Goal: Task Accomplishment & Management: Manage account settings

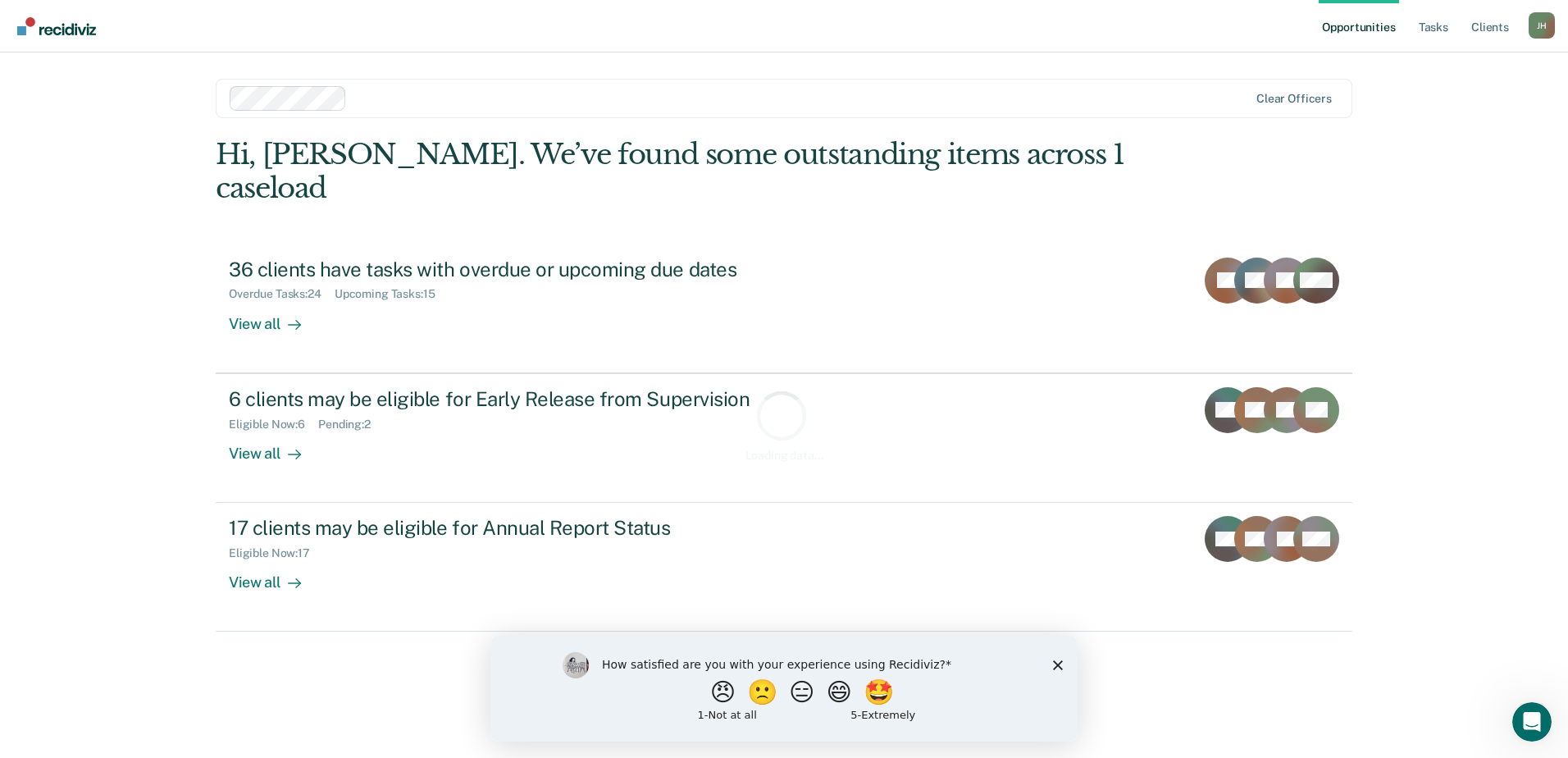
click at [1056, 665] on polygon "Close survey" at bounding box center [1057, 664] width 9 height 9
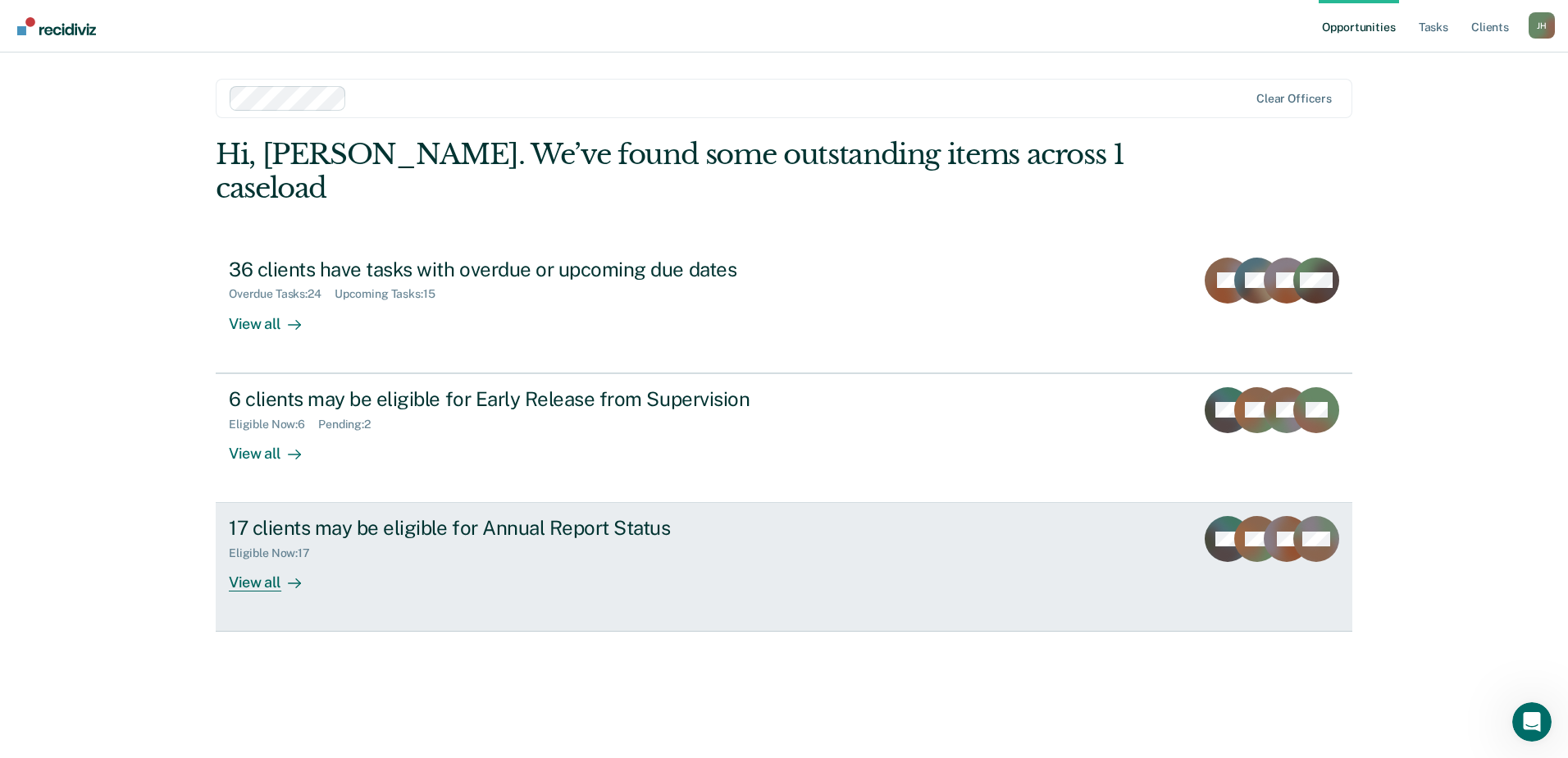
click at [271, 560] on div "View all" at bounding box center [274, 576] width 92 height 32
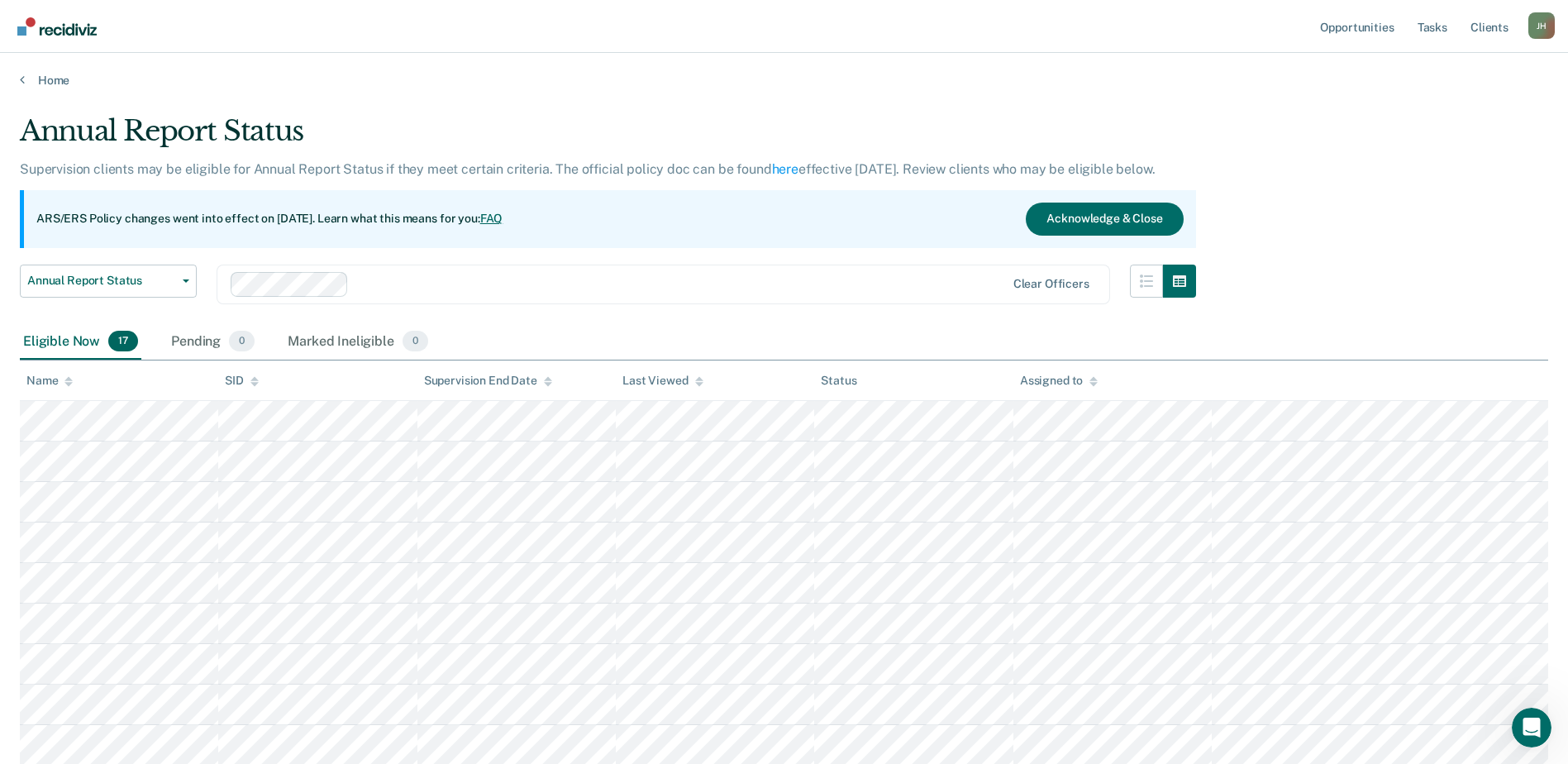
scroll to position [165, 0]
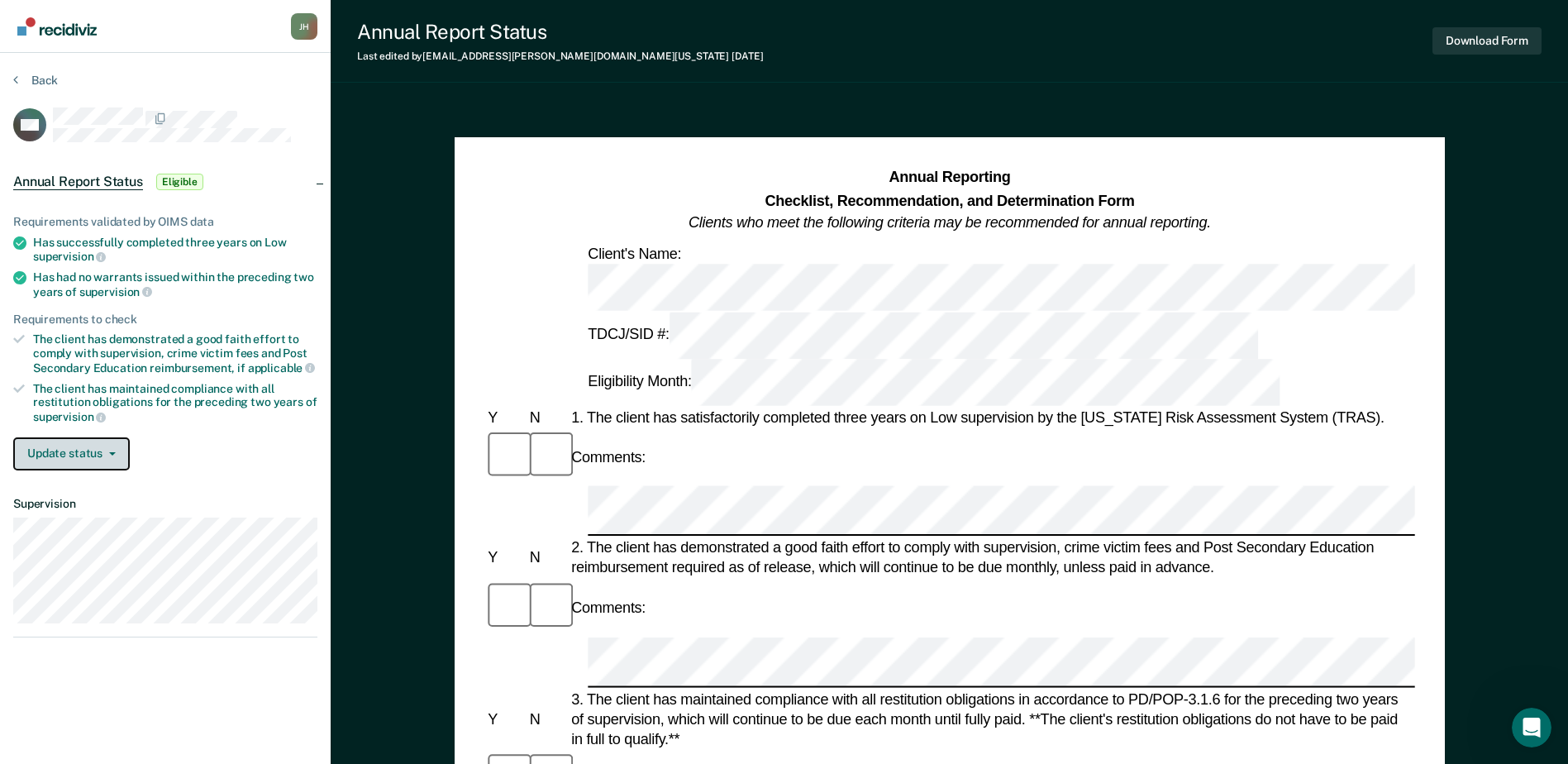
click at [109, 453] on icon "button" at bounding box center [112, 454] width 7 height 3
click at [109, 452] on icon "button" at bounding box center [112, 454] width 7 height 3
click at [16, 336] on icon at bounding box center [18, 338] width 11 height 11
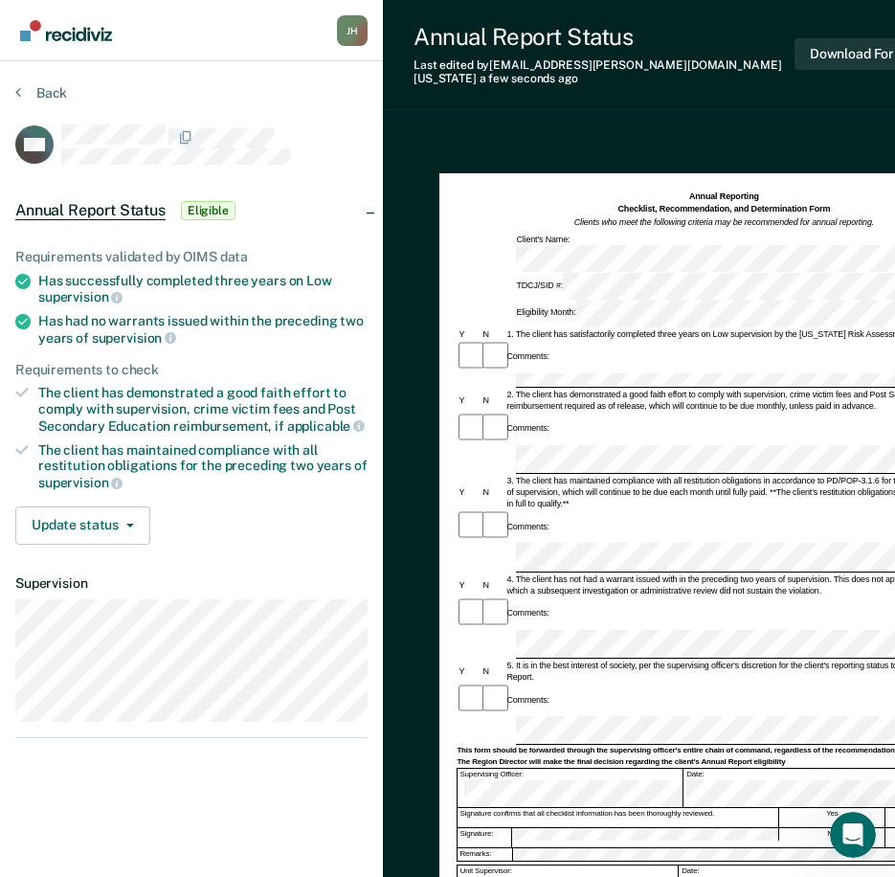
click at [558, 341] on form "Annual Reporting Checklist, Recommendation, and Determination Form Clients who …" at bounding box center [724, 725] width 534 height 1069
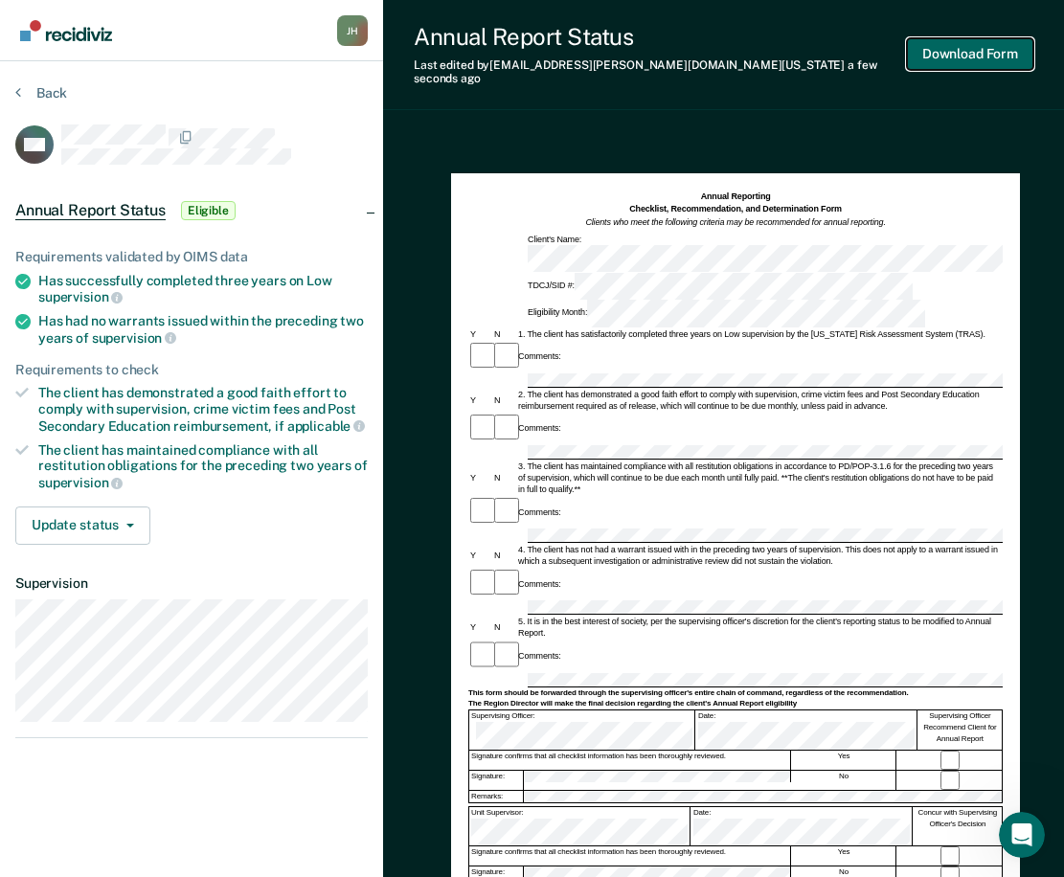
click at [993, 46] on button "Download Form" at bounding box center [970, 54] width 126 height 32
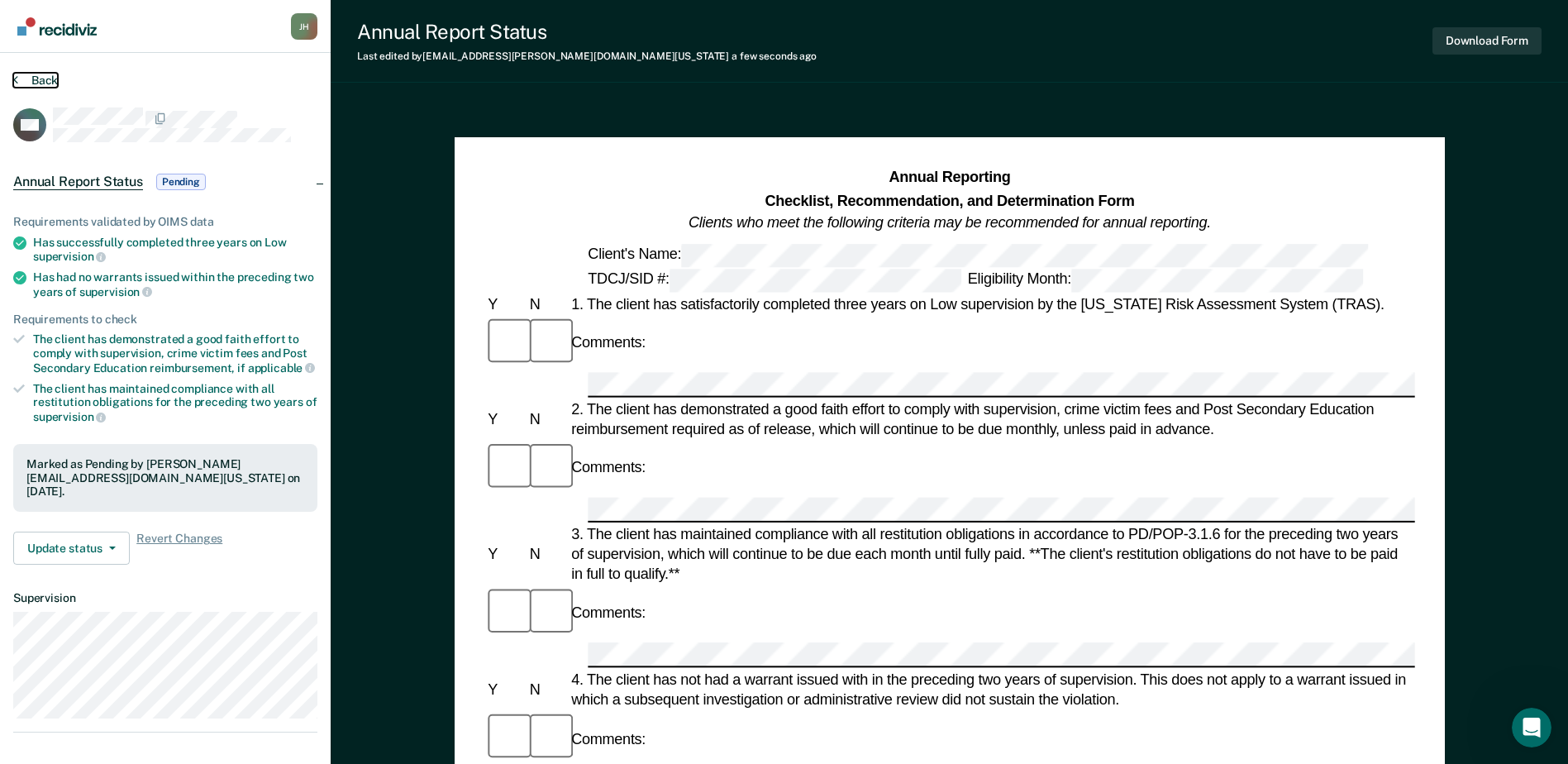
click at [42, 79] on button "Back" at bounding box center [35, 79] width 45 height 15
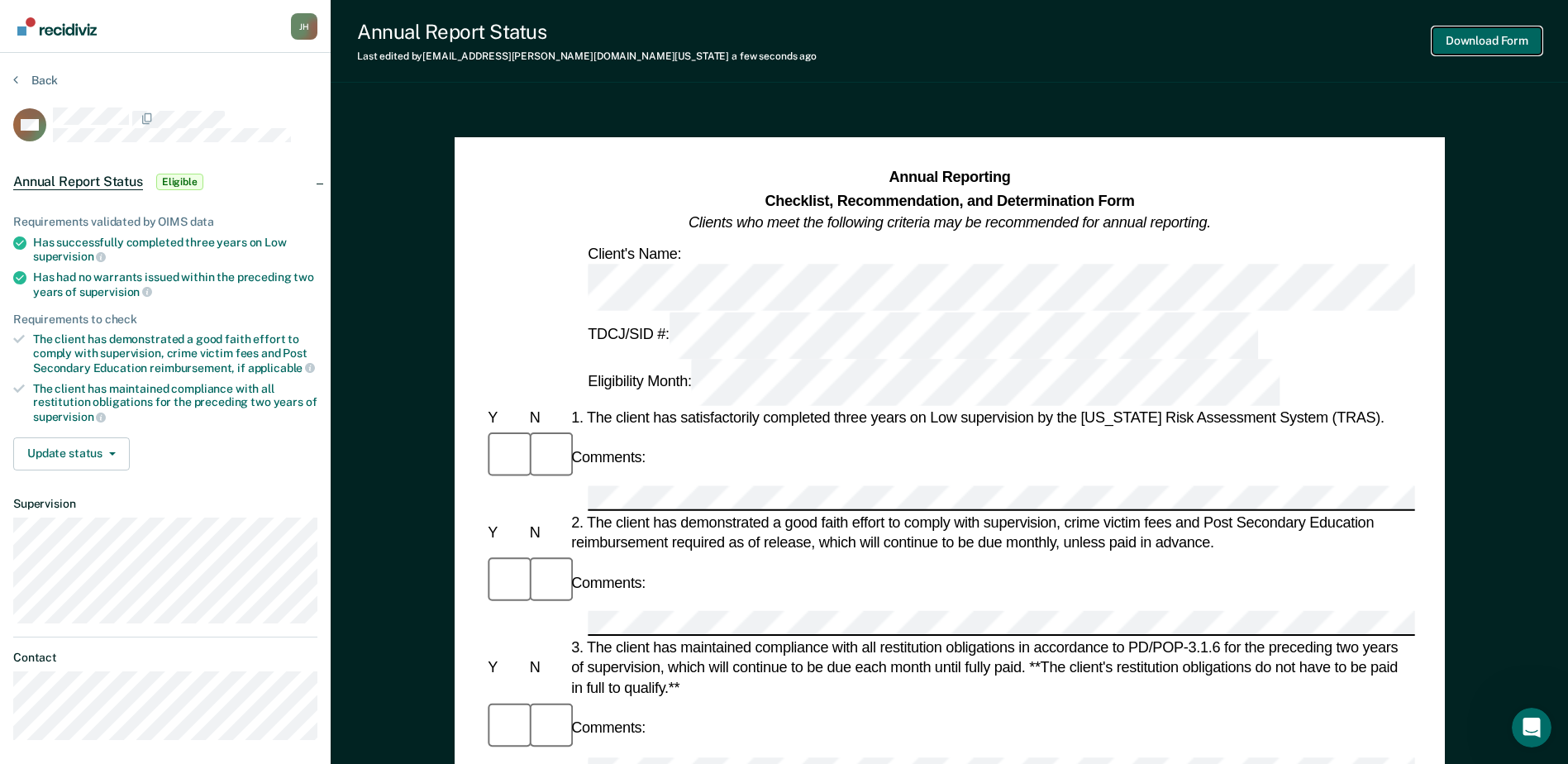
click at [1503, 45] on button "Download Form" at bounding box center [1487, 41] width 109 height 28
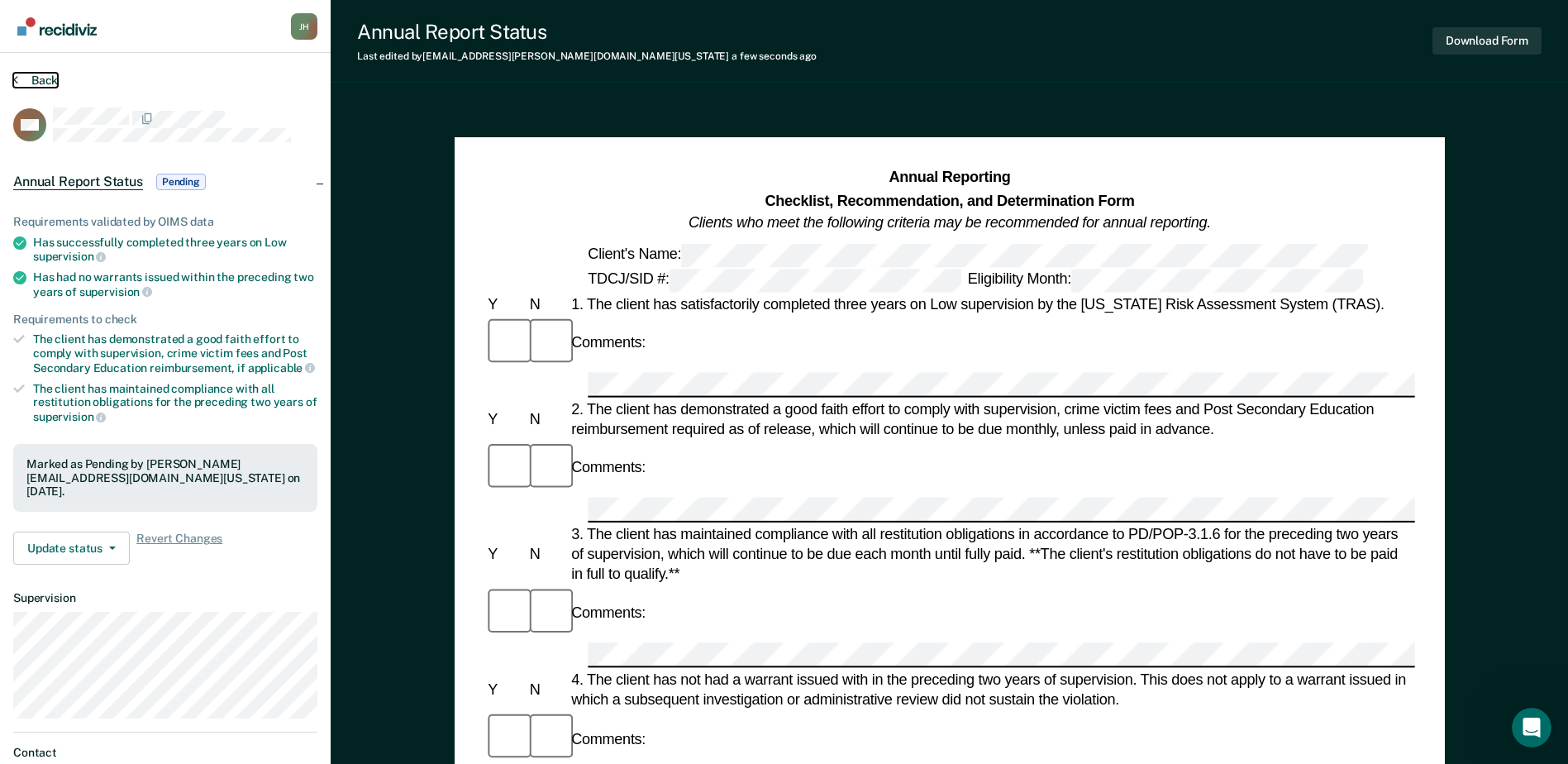
click at [47, 84] on button "Back" at bounding box center [35, 79] width 45 height 15
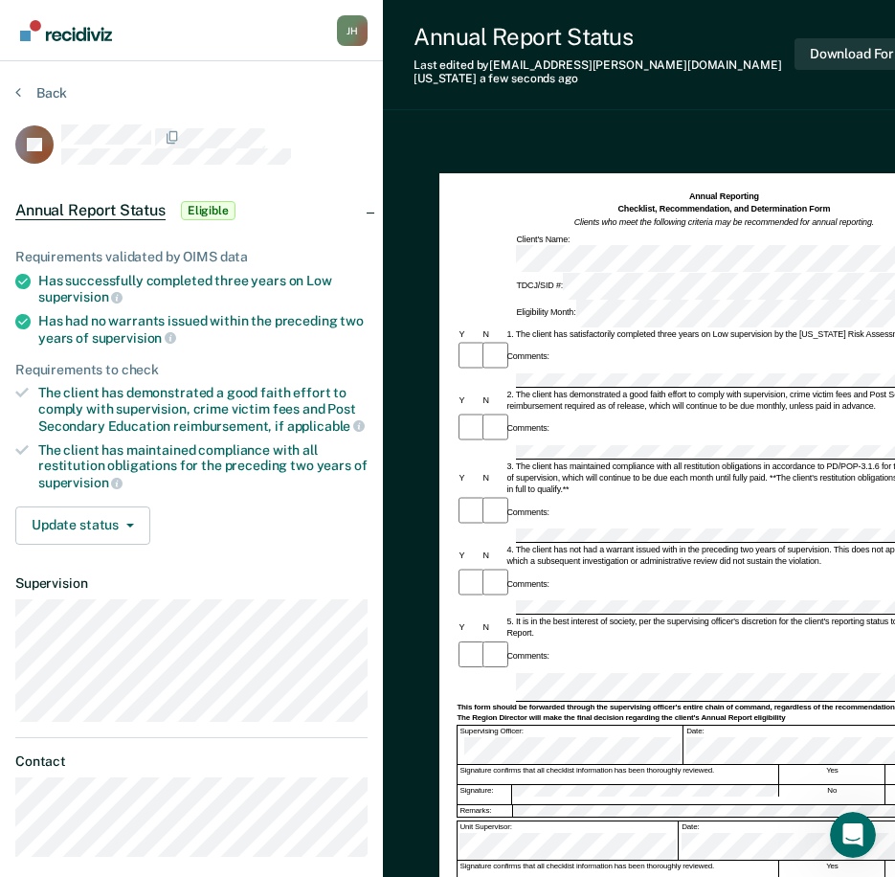
click at [625, 703] on div "This form should be forwarded through the supervising officer's entire chain of…" at bounding box center [724, 708] width 534 height 10
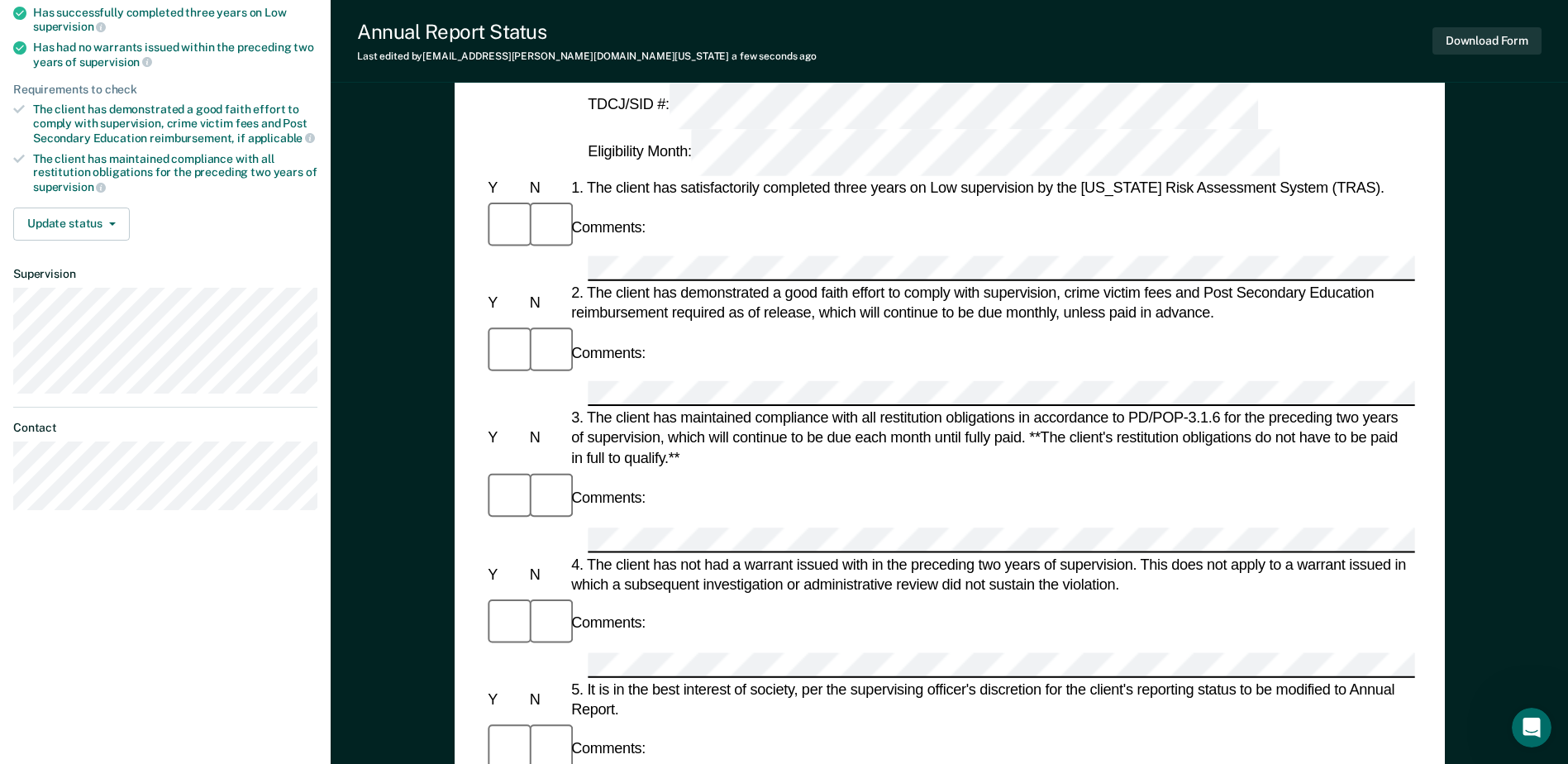
scroll to position [331, 0]
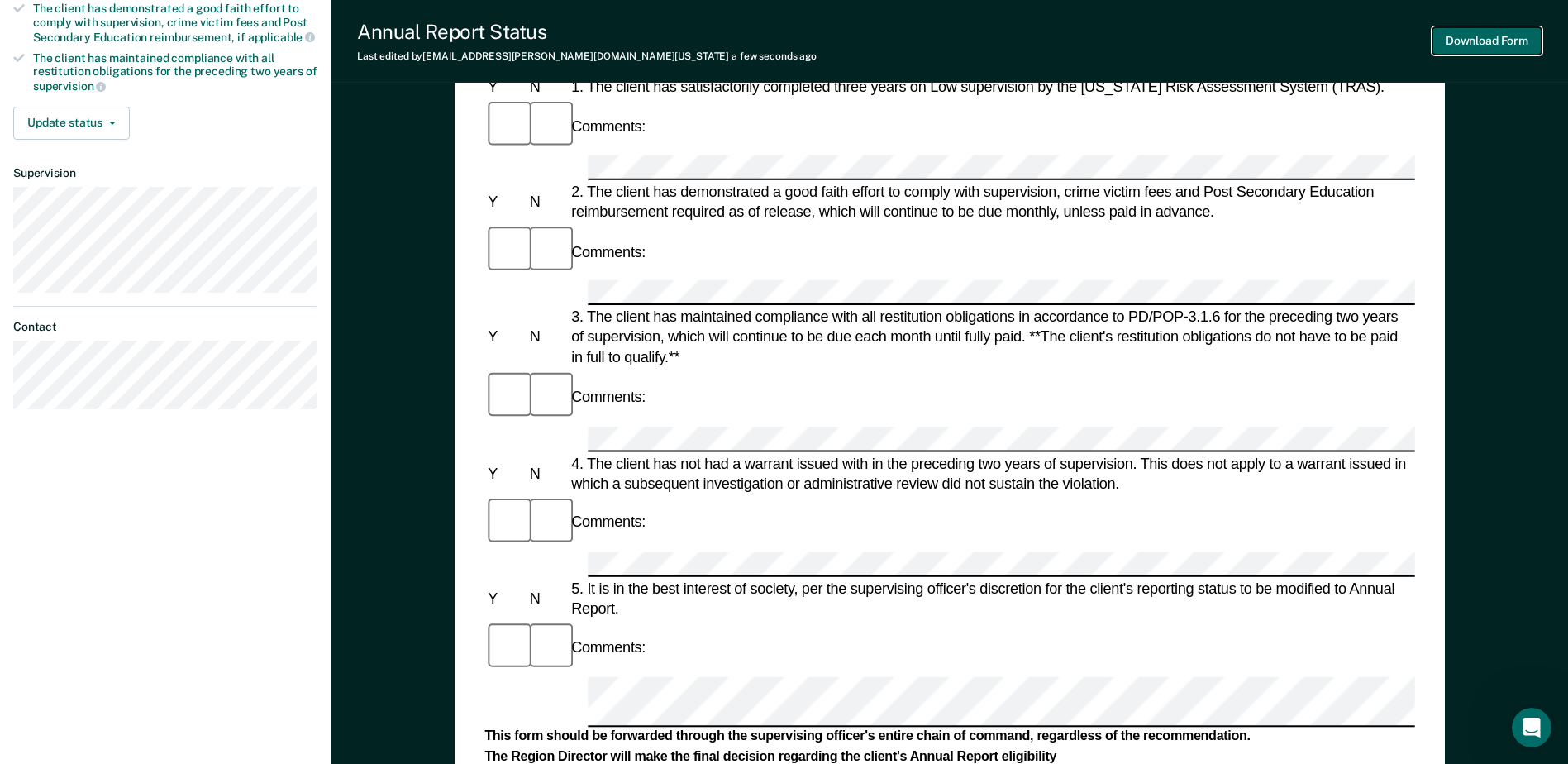
click at [1503, 47] on button "Download Form" at bounding box center [1487, 41] width 109 height 28
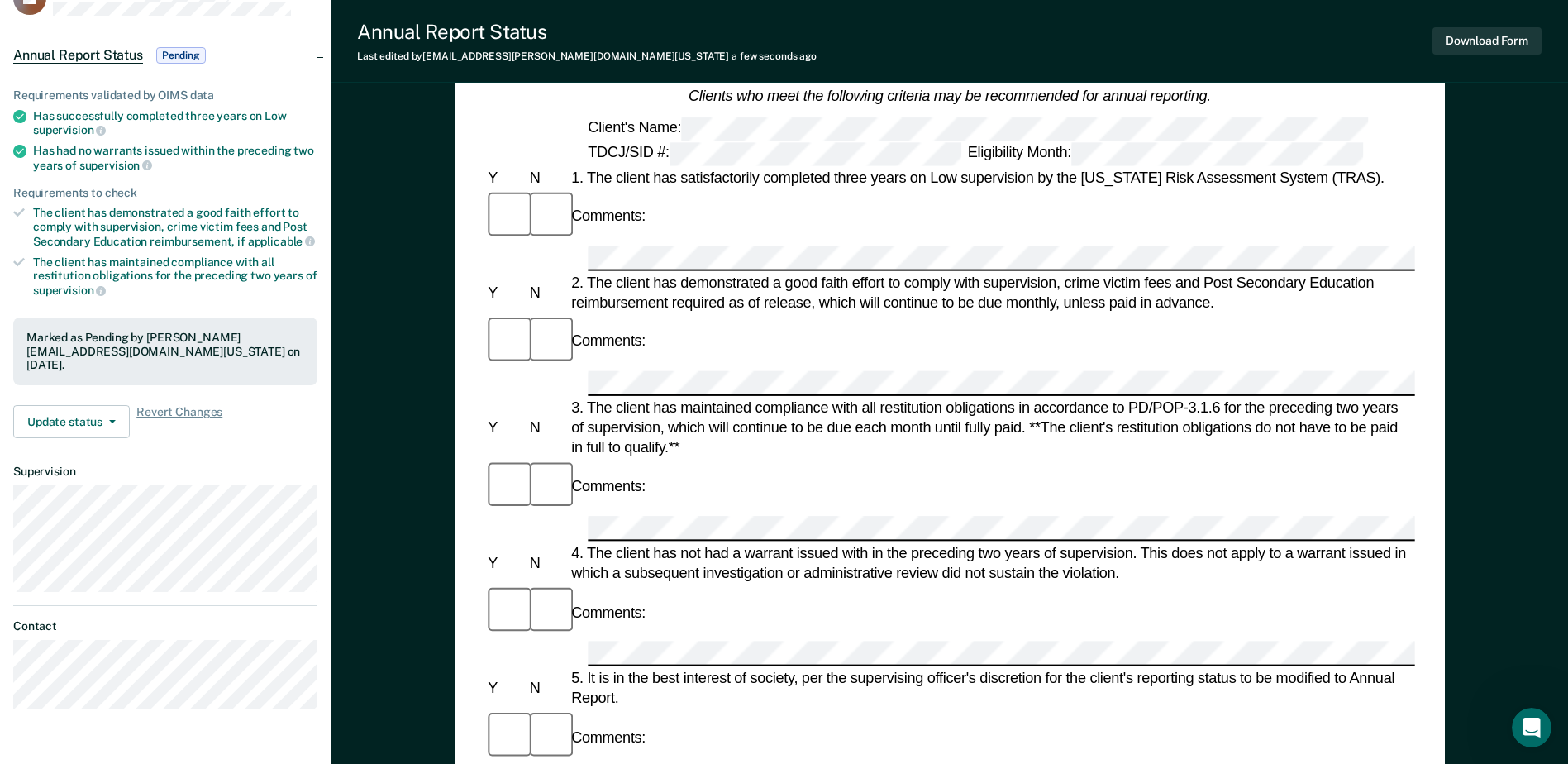
scroll to position [0, 0]
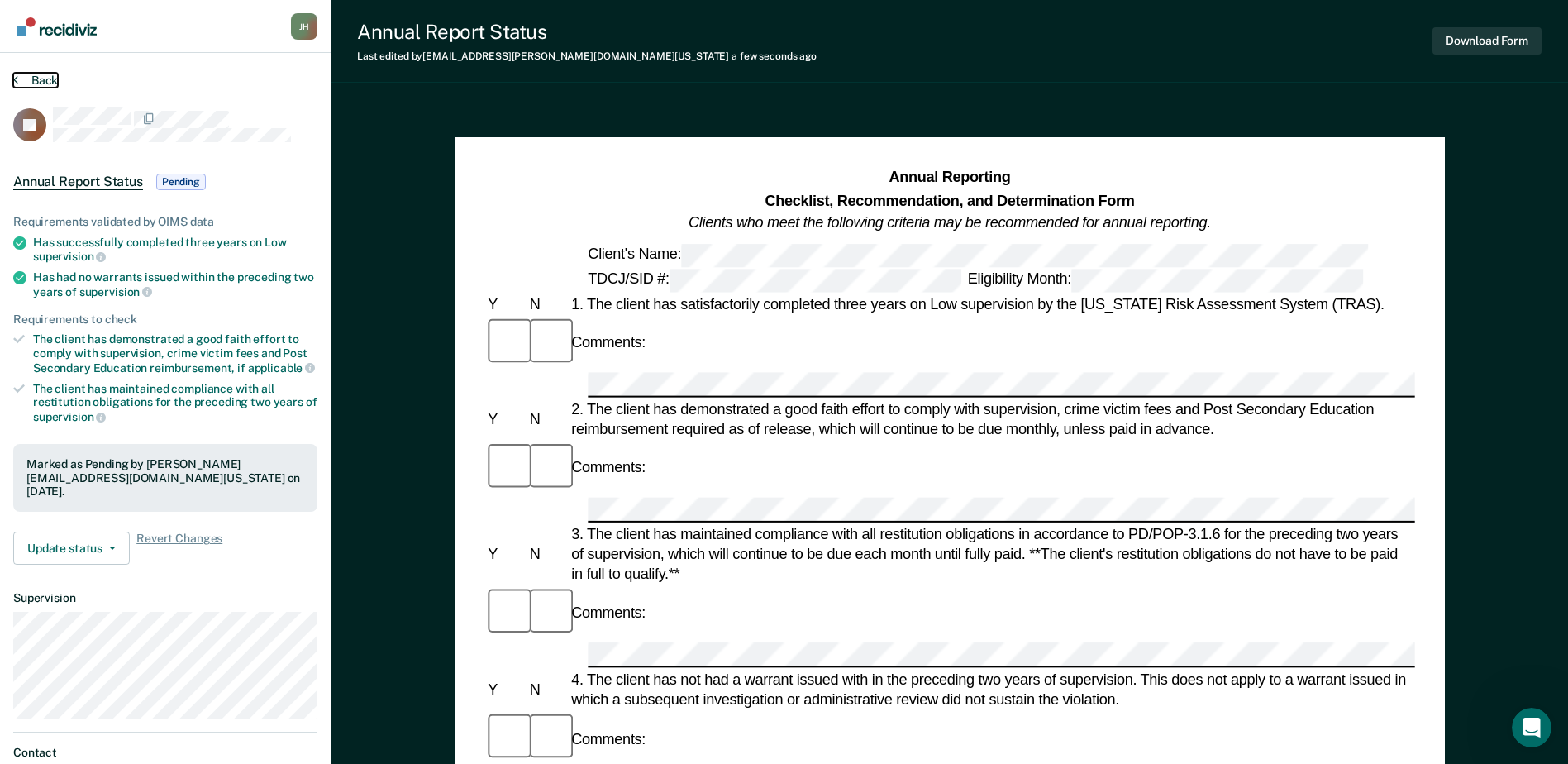
click at [36, 82] on button "Back" at bounding box center [35, 79] width 45 height 15
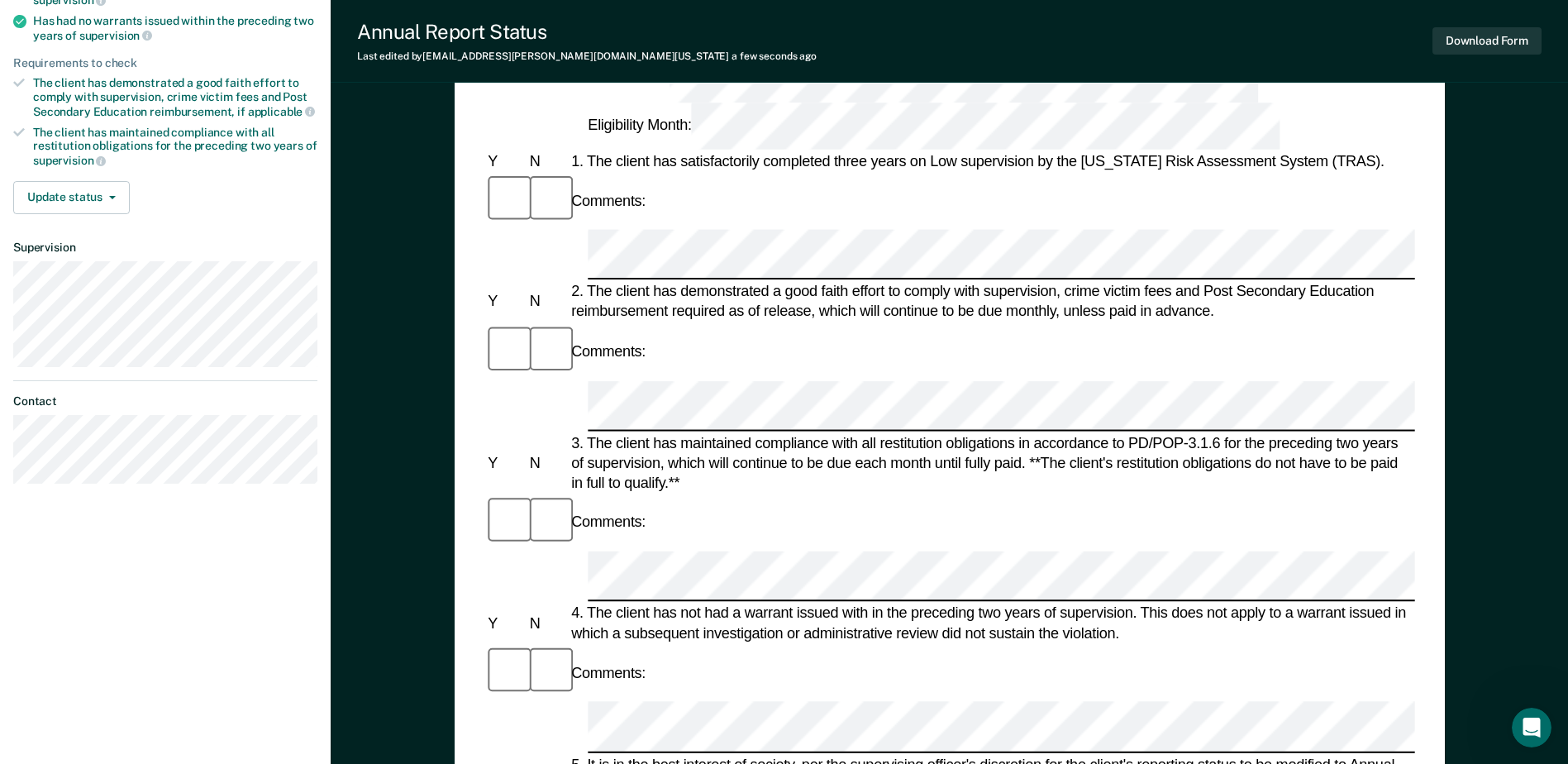
scroll to position [331, 0]
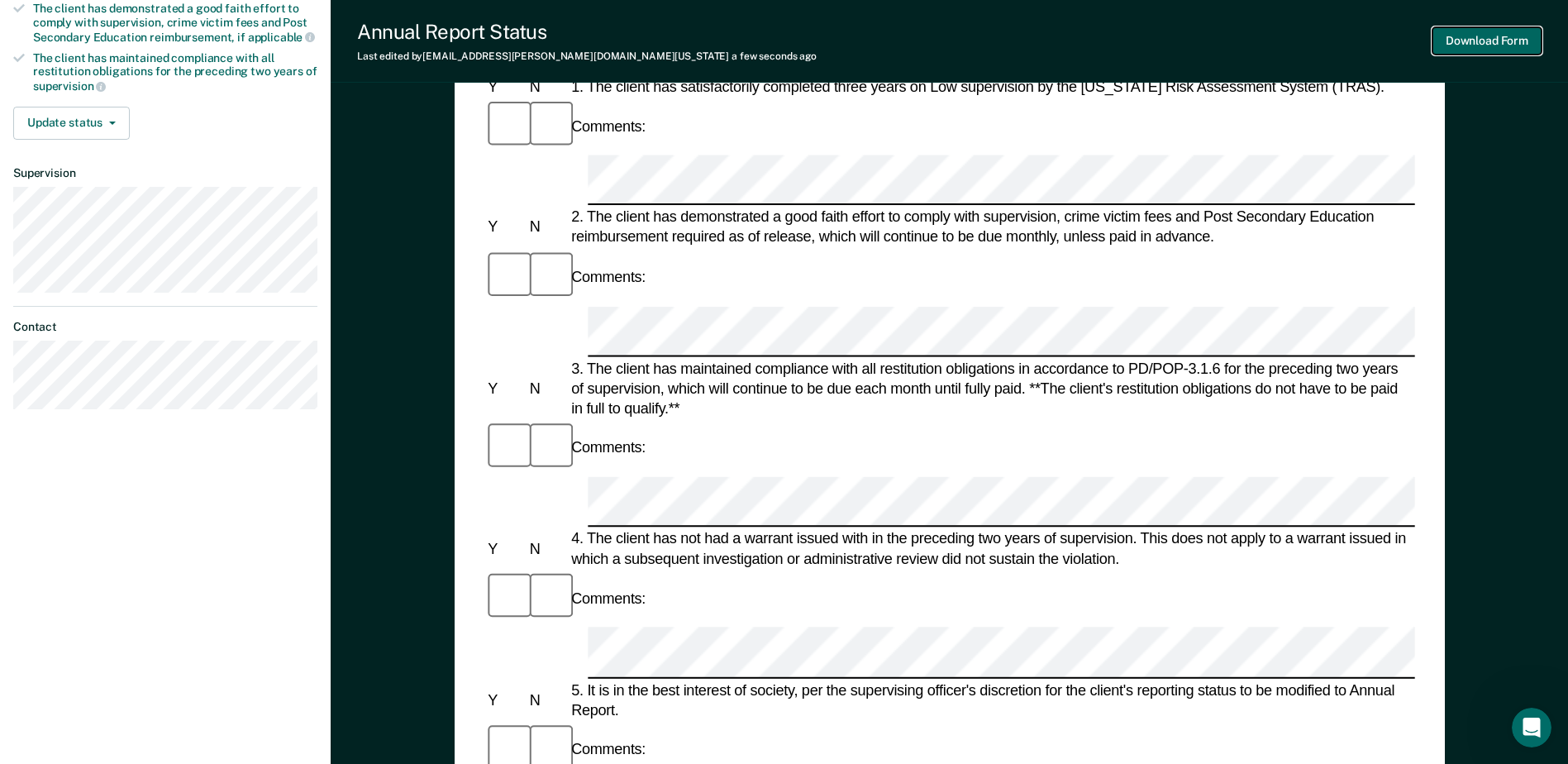
click at [1474, 45] on button "Download Form" at bounding box center [1487, 41] width 109 height 28
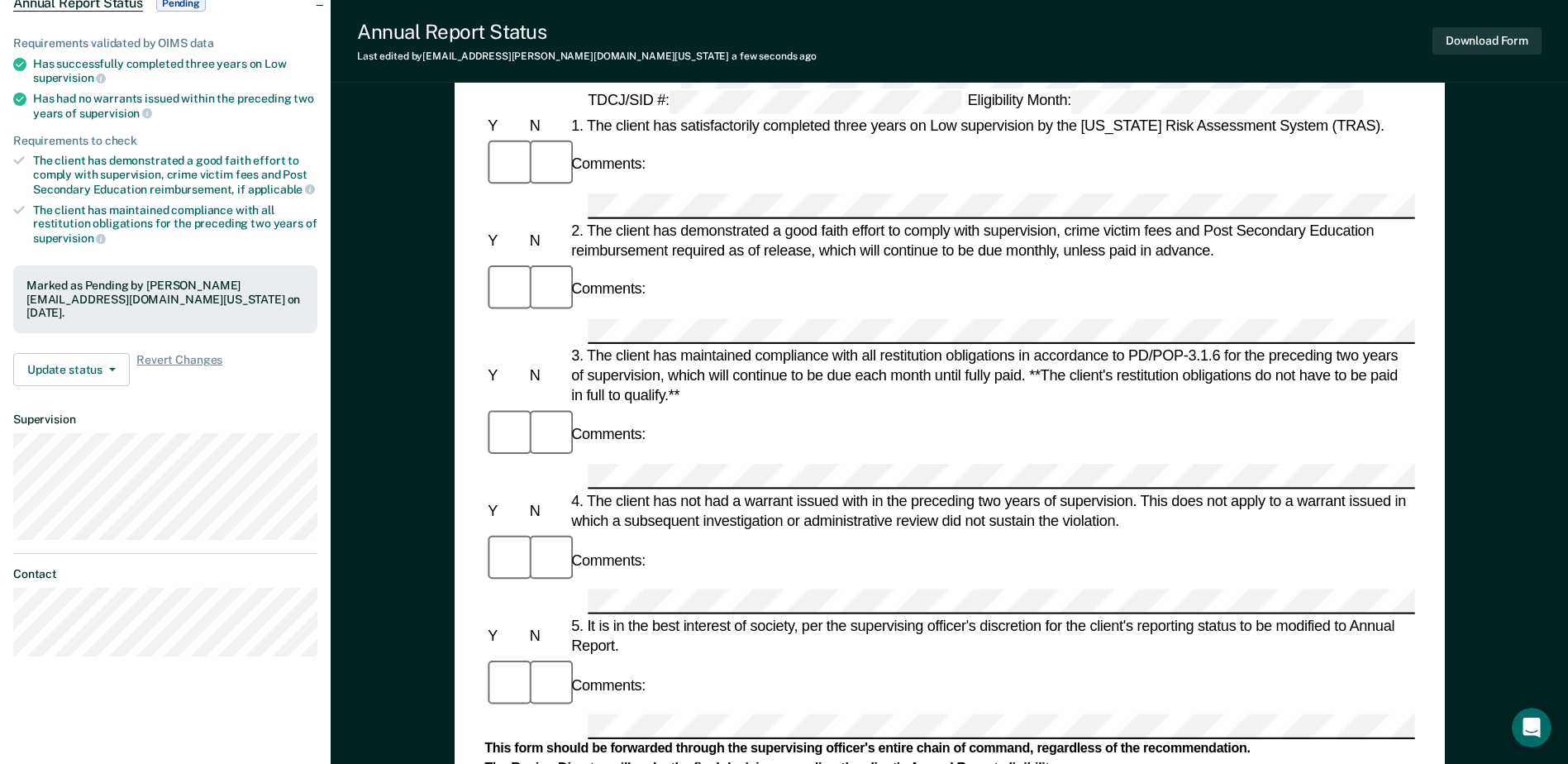
scroll to position [0, 0]
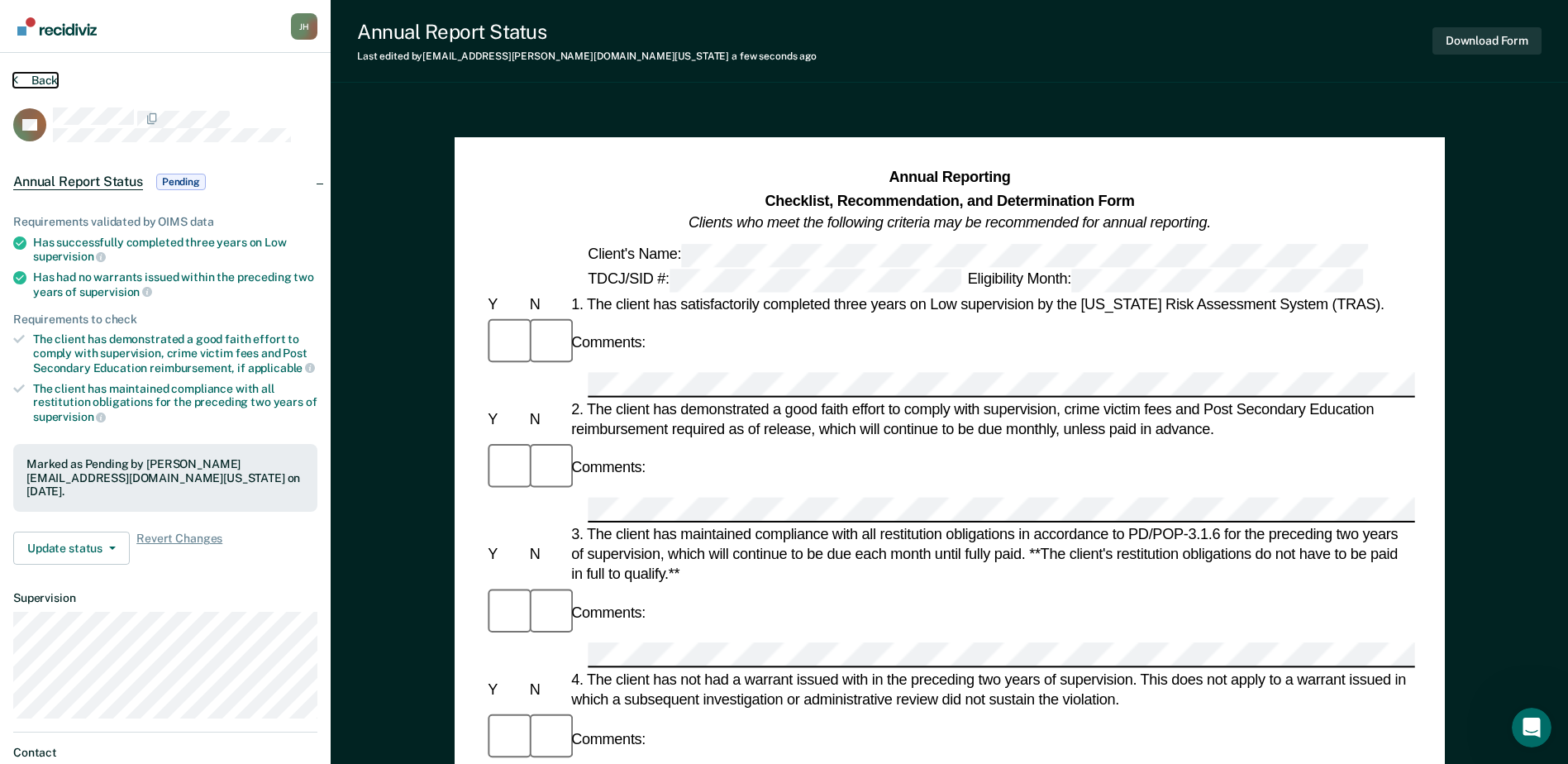
click at [39, 75] on button "Back" at bounding box center [35, 79] width 45 height 15
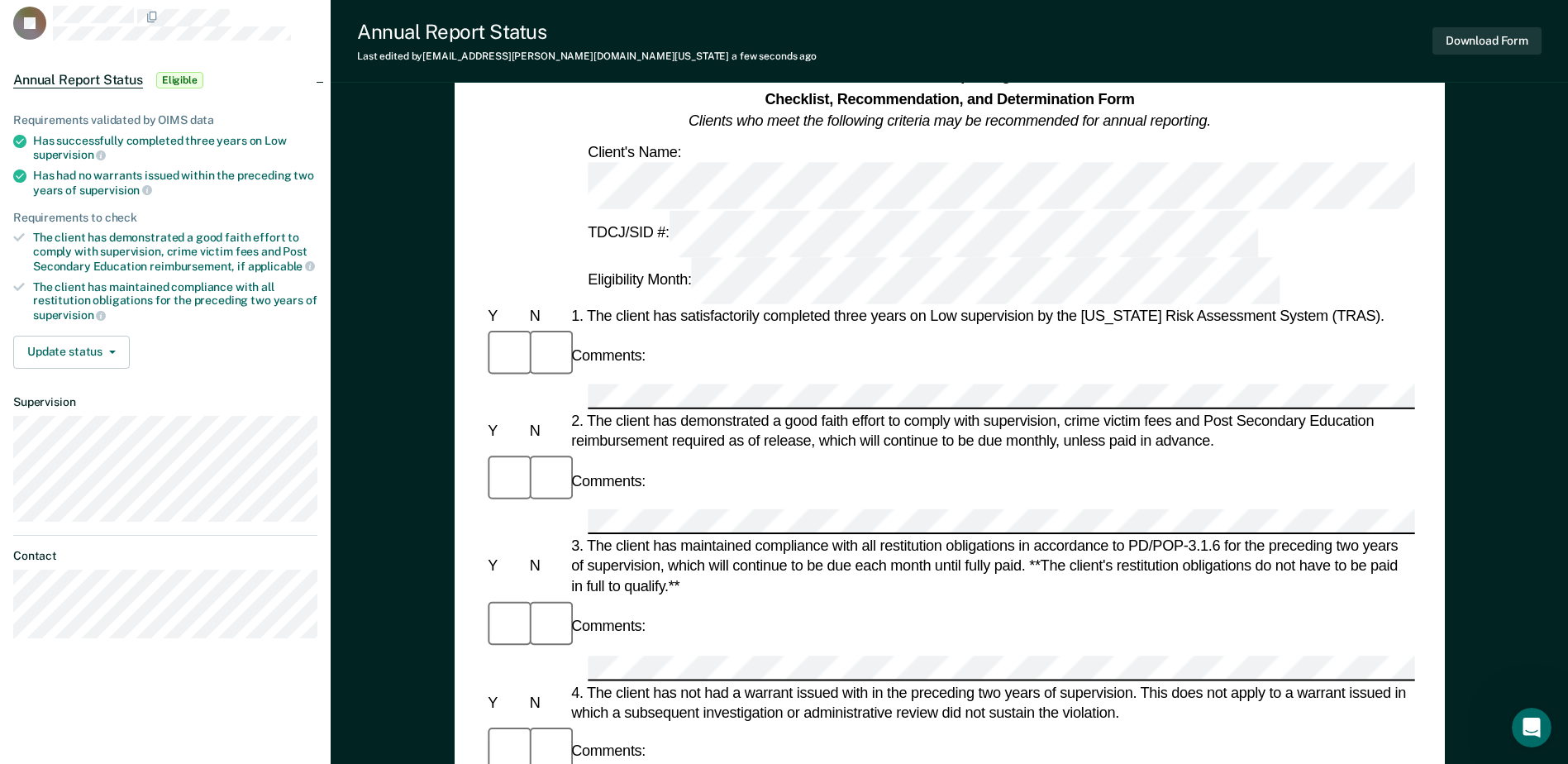
scroll to position [331, 0]
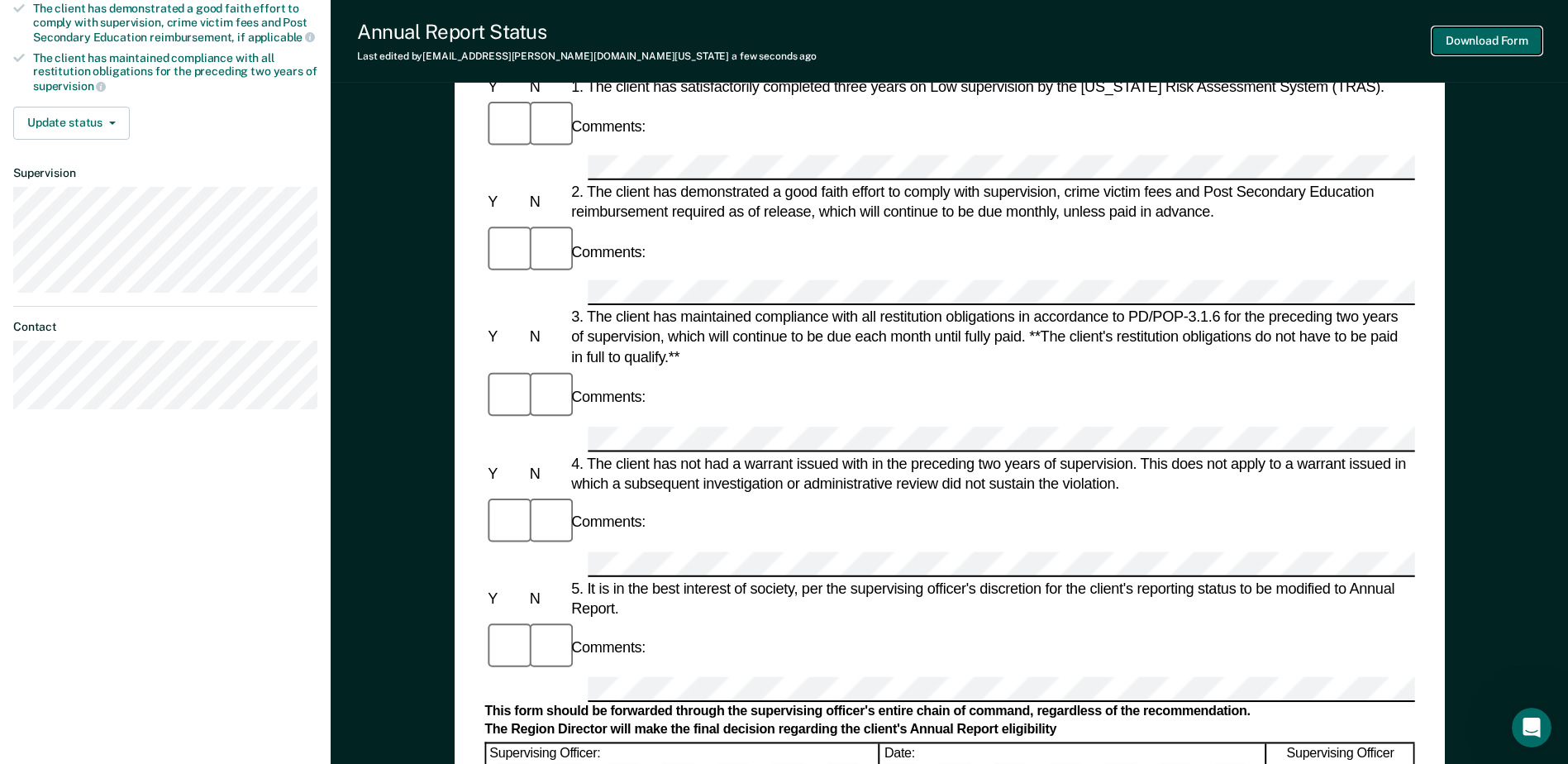
click at [1498, 44] on button "Download Form" at bounding box center [1487, 41] width 109 height 28
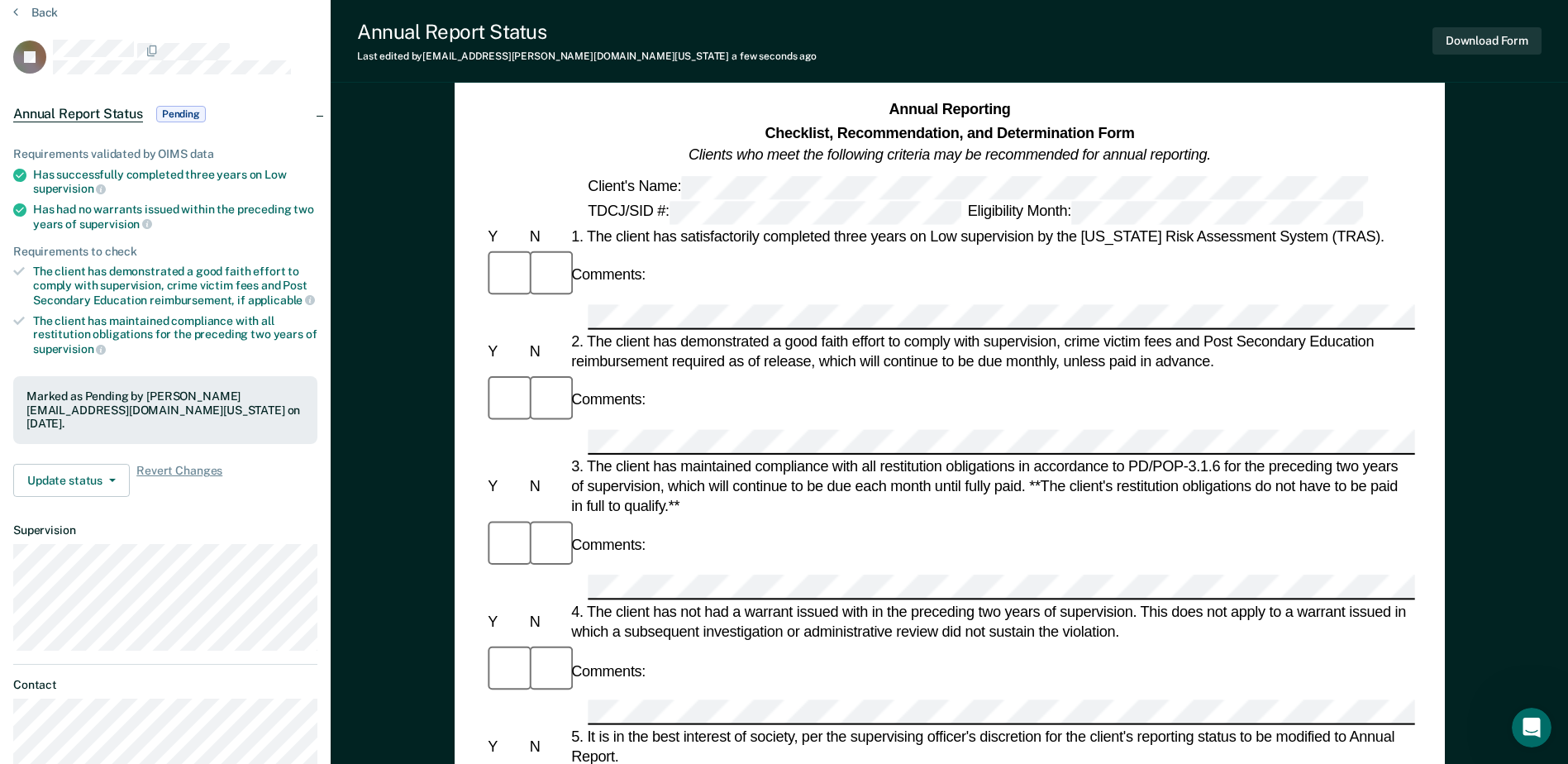
scroll to position [0, 0]
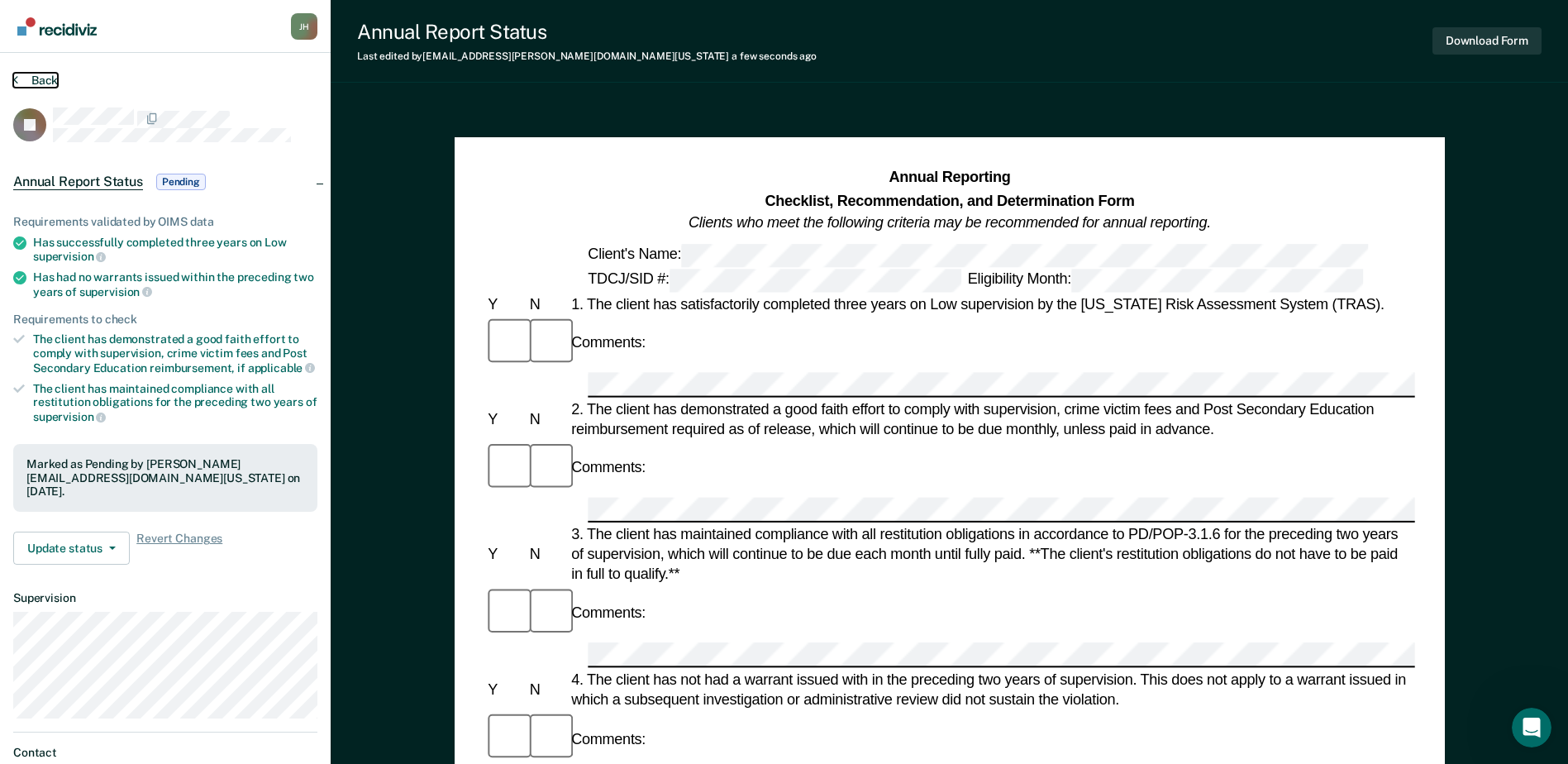
click at [47, 80] on button "Back" at bounding box center [35, 79] width 45 height 15
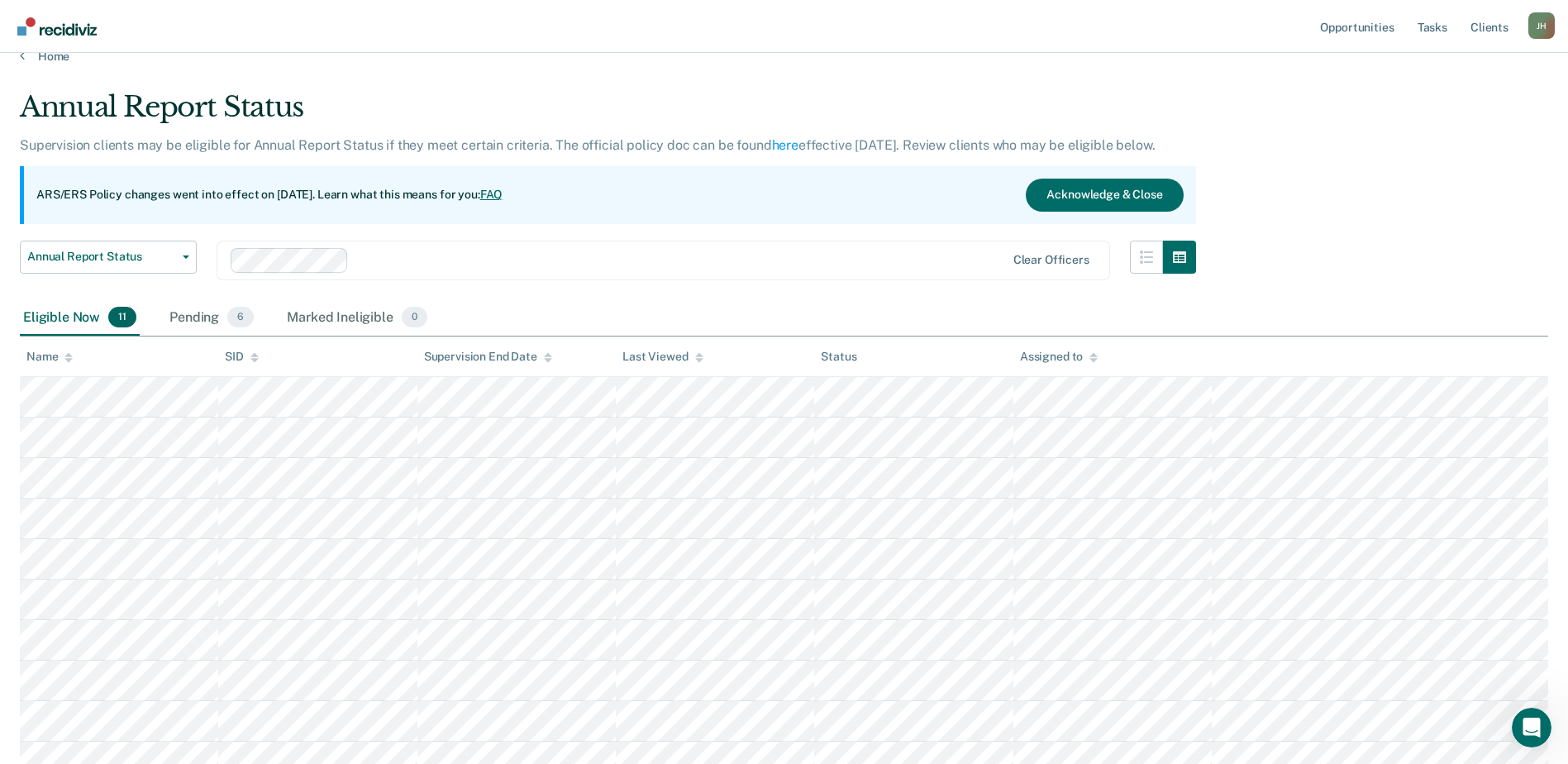
scroll to position [202, 0]
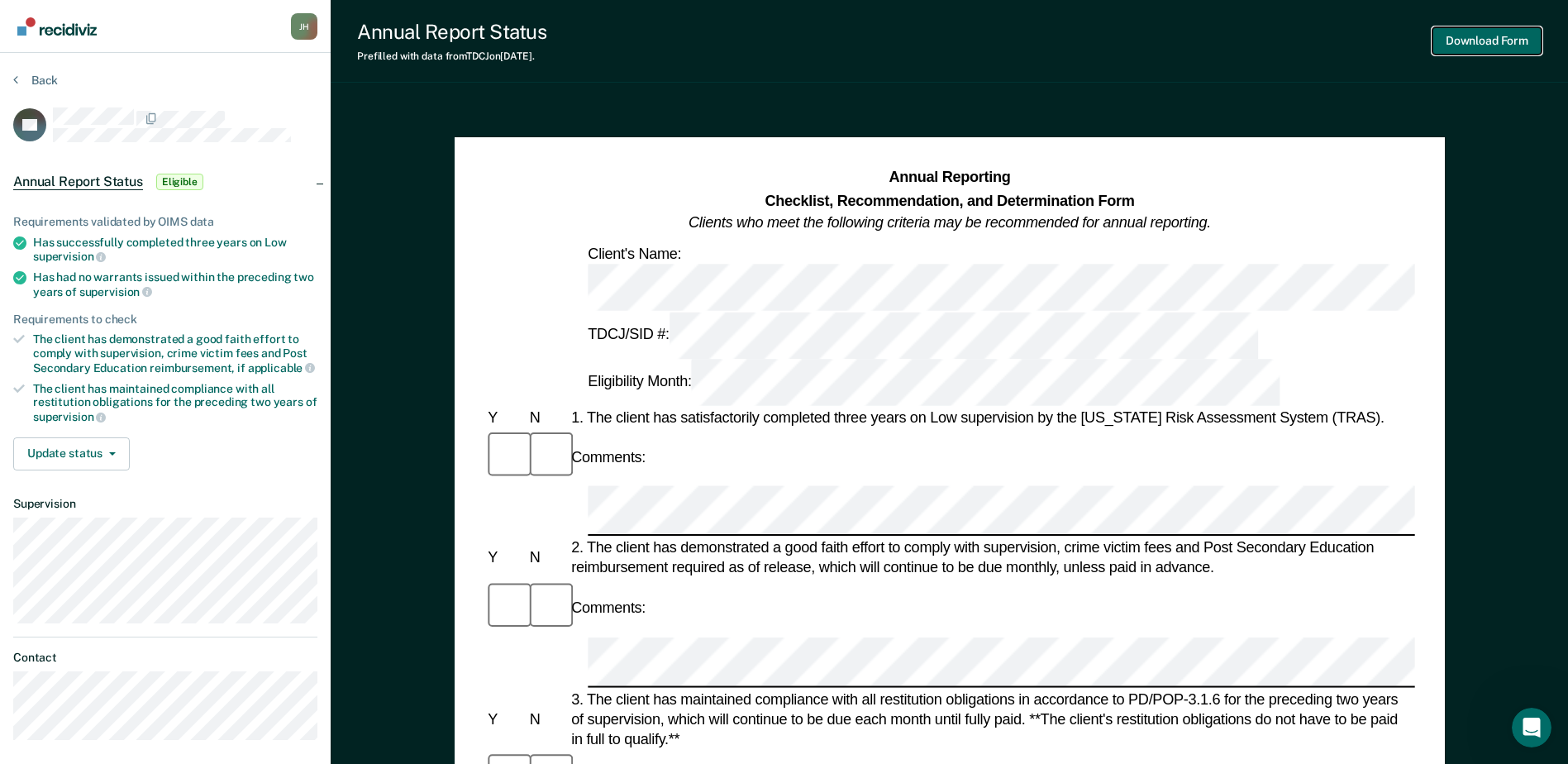
click at [1486, 44] on button "Download Form" at bounding box center [1487, 41] width 109 height 28
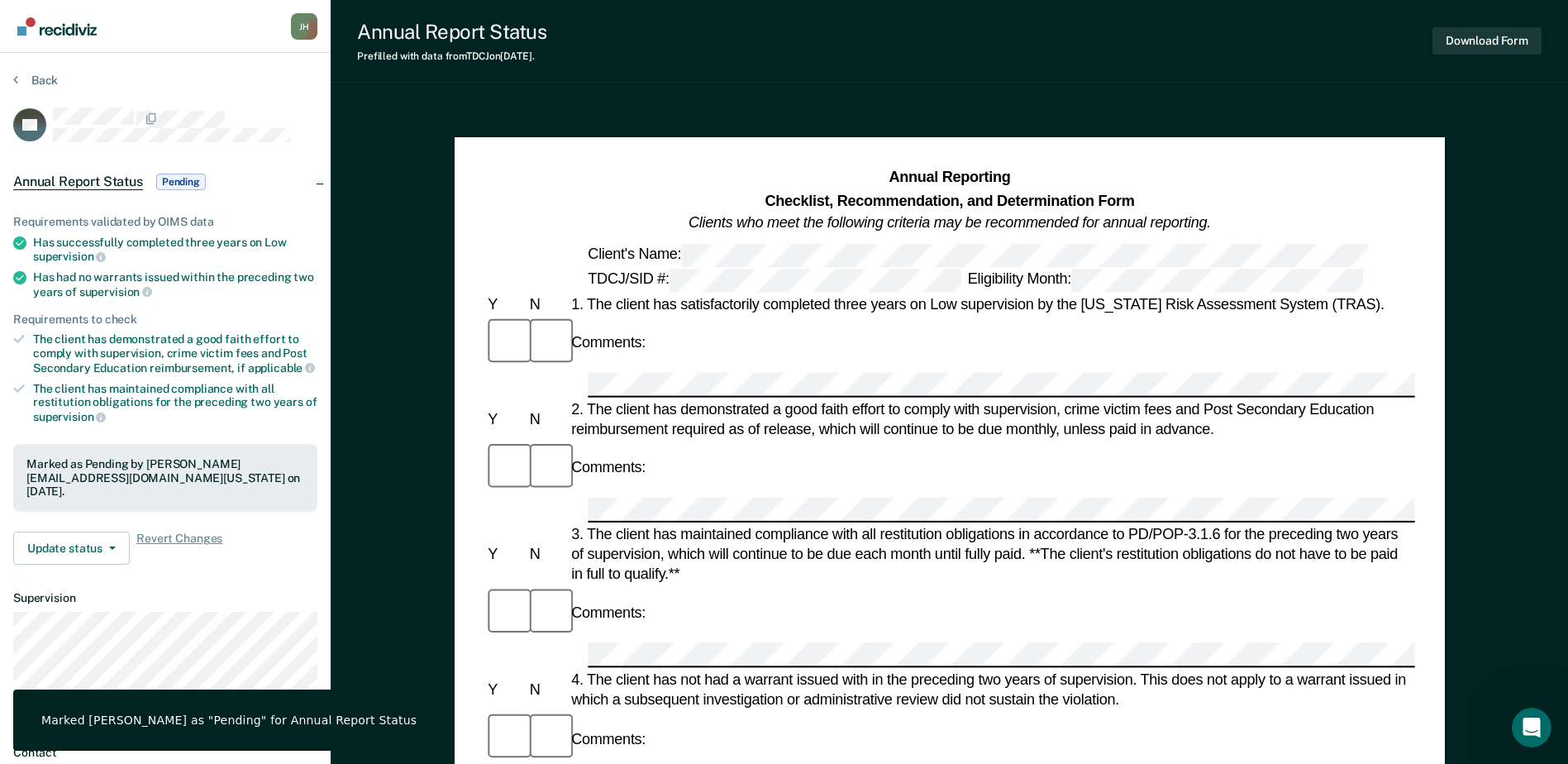
click at [977, 98] on div "Annual Report Status Prefilled with data from TDCJ on [DATE] . Download Form An…" at bounding box center [949, 740] width 1237 height 1481
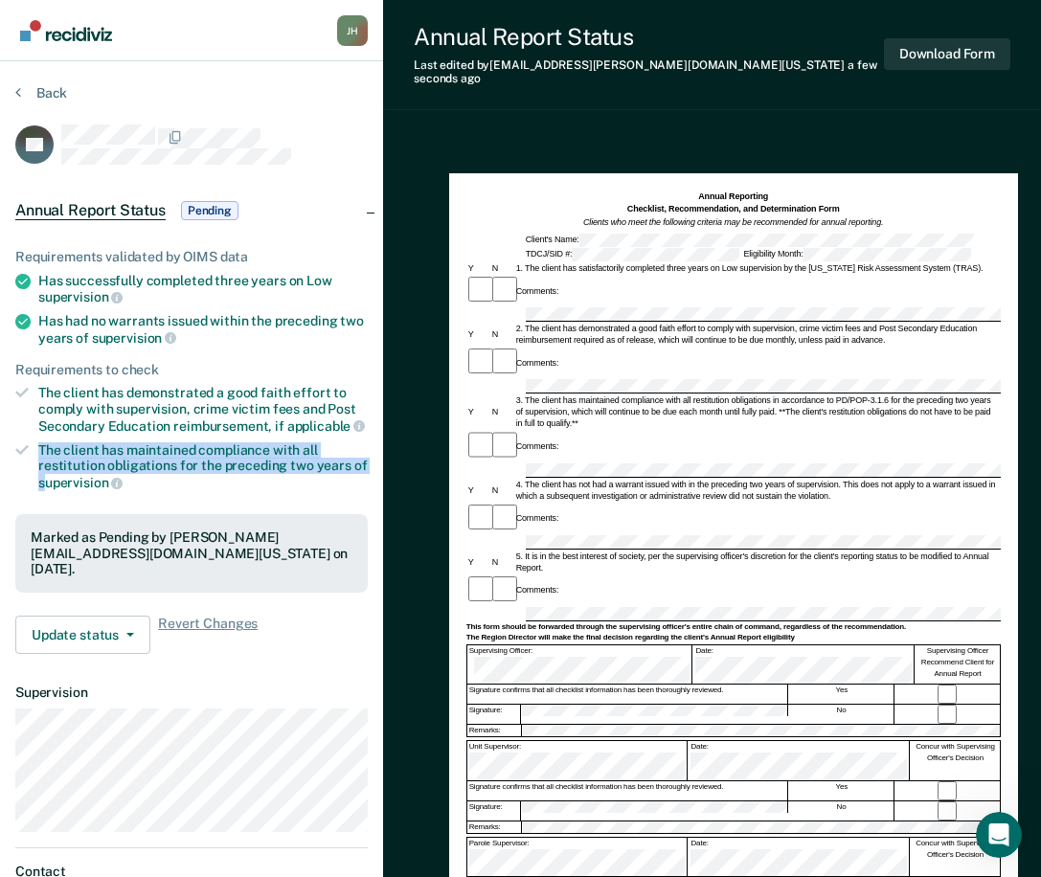
drag, startPoint x: 0, startPoint y: 474, endPoint x: 46, endPoint y: 473, distance: 46.0
click at [46, 473] on div "Requirements validated by OIMS data Has successfully completed three years on L…" at bounding box center [191, 443] width 383 height 451
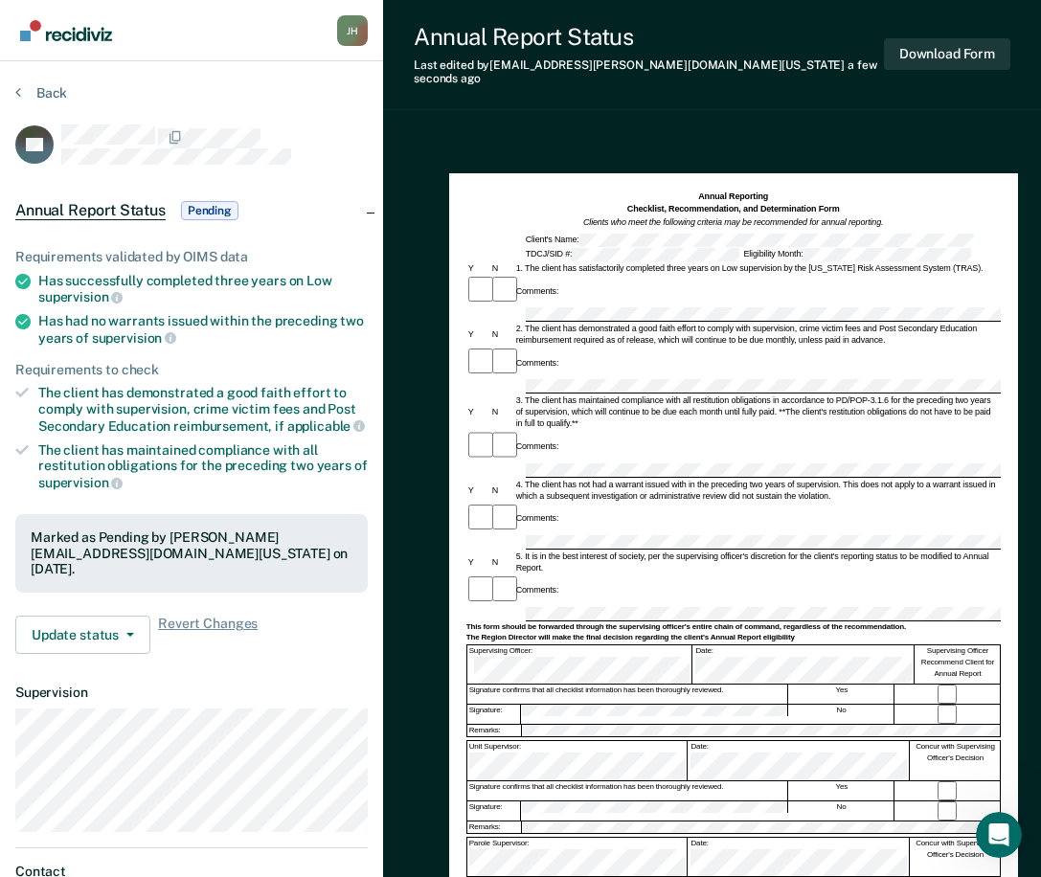
drag, startPoint x: 46, startPoint y: 473, endPoint x: 7, endPoint y: 499, distance: 47.0
click at [7, 499] on div "Requirements validated by OIMS data Has successfully completed three years on L…" at bounding box center [191, 443] width 383 height 451
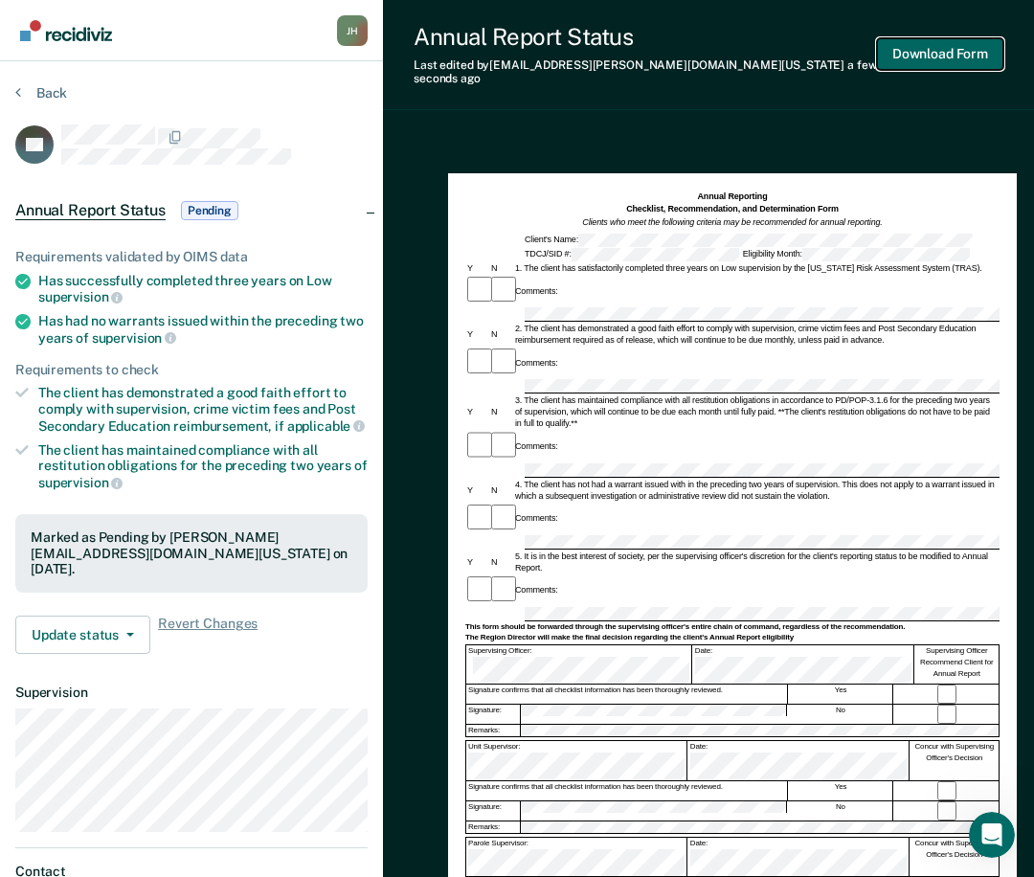
click at [942, 40] on button "Download Form" at bounding box center [940, 54] width 126 height 32
click at [34, 91] on button "Back" at bounding box center [41, 92] width 52 height 17
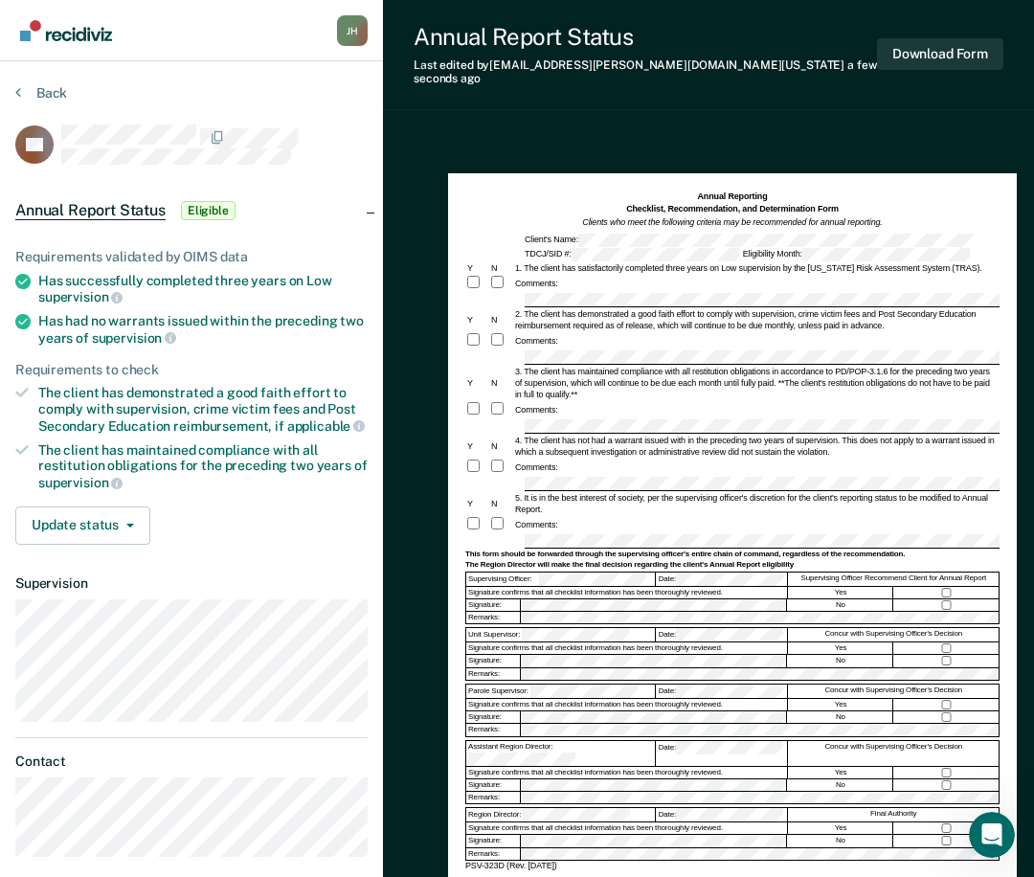
click at [596, 435] on div "4. The client has not had a warrant issued with in the preceding two years of s…" at bounding box center [756, 446] width 486 height 23
click at [843, 105] on div "Annual Report Status Last edited by [PERSON_NAME][EMAIL_ADDRESS][DOMAIN_NAME][U…" at bounding box center [708, 488] width 651 height 976
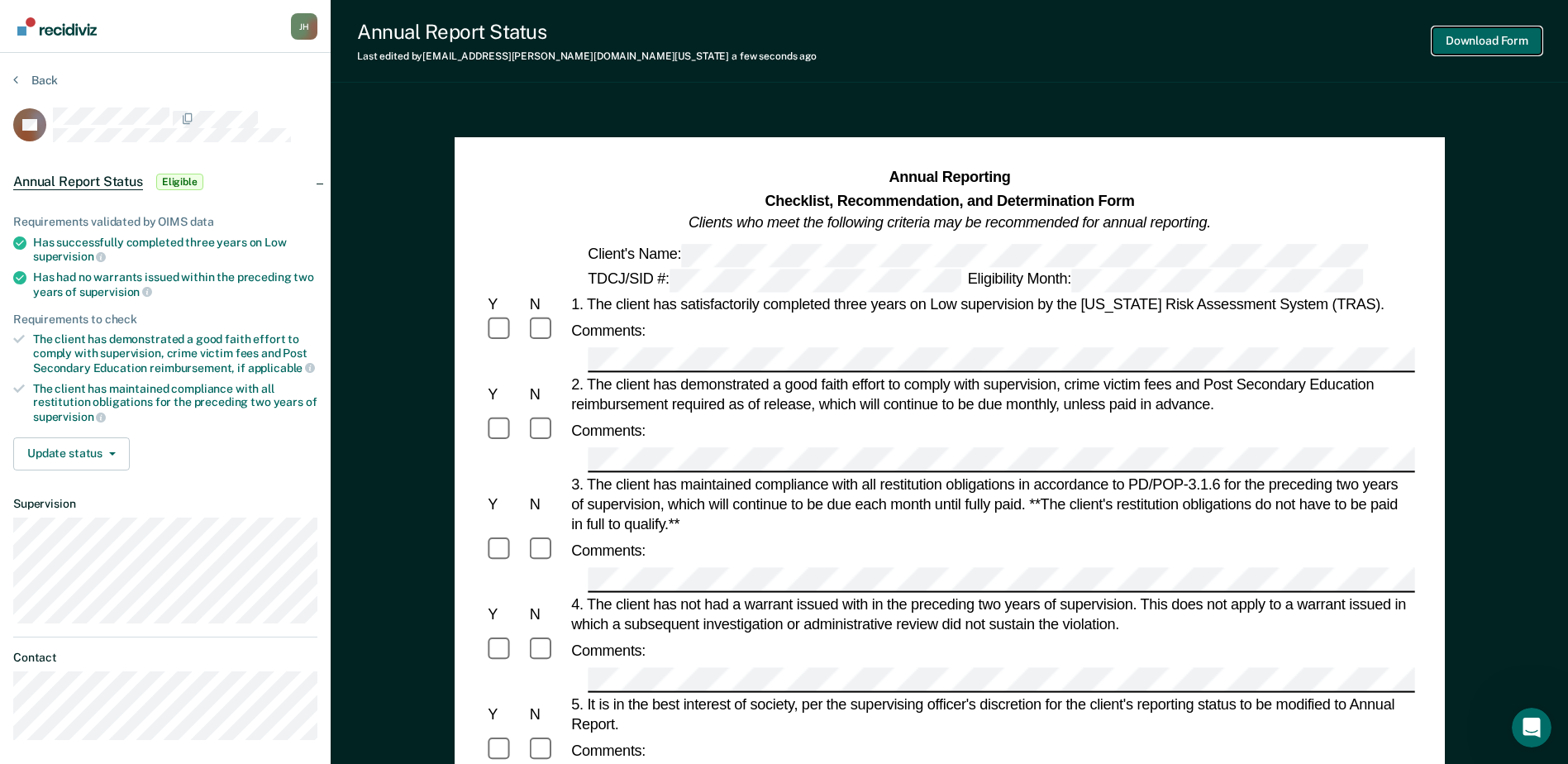
click at [1494, 46] on button "Download Form" at bounding box center [1487, 41] width 109 height 28
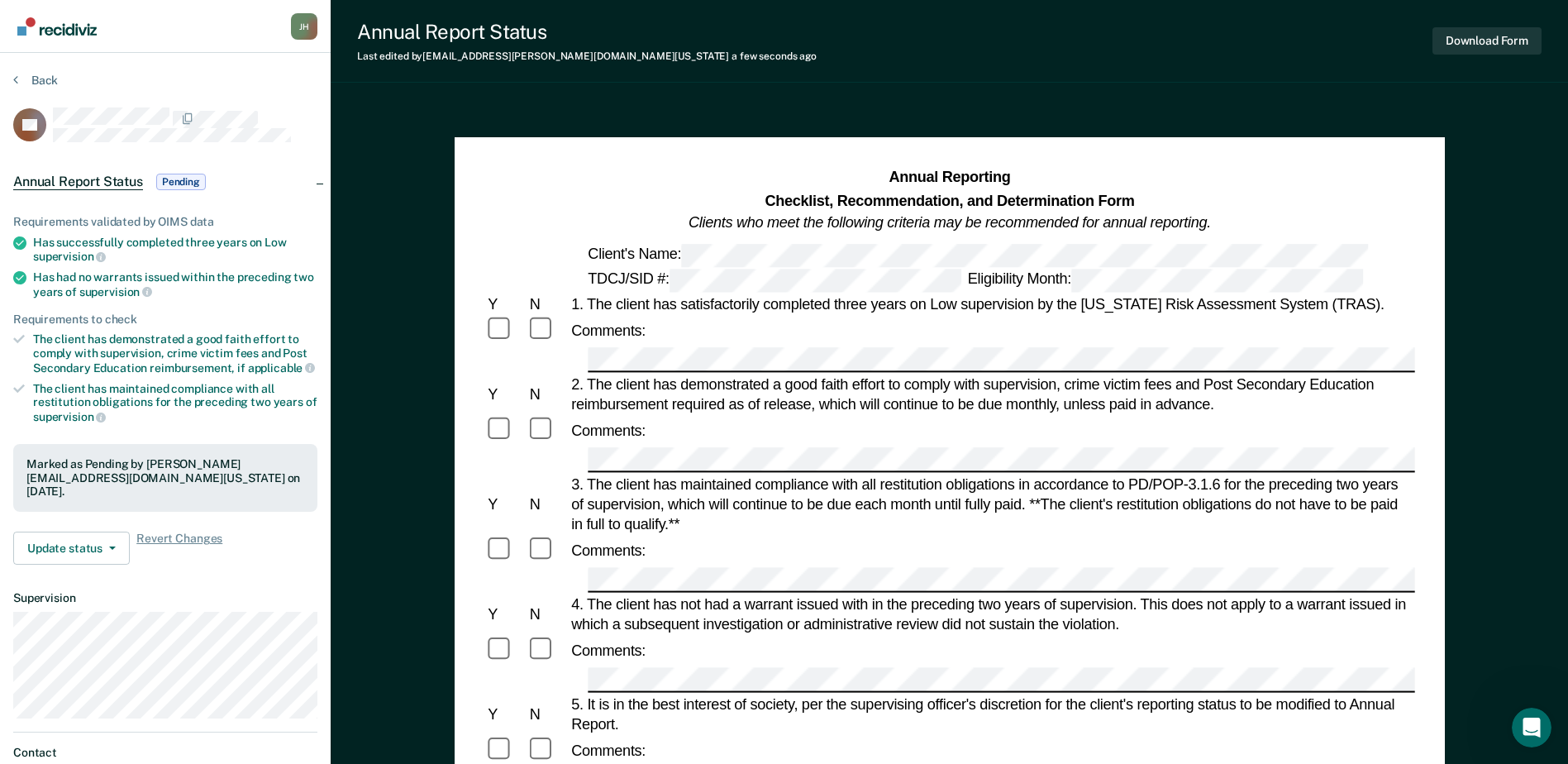
click at [22, 72] on section "Back CR Annual Report Status Pending Requirements validated by OIMS data Has su…" at bounding box center [165, 460] width 331 height 815
click at [41, 79] on button "Back" at bounding box center [35, 79] width 45 height 15
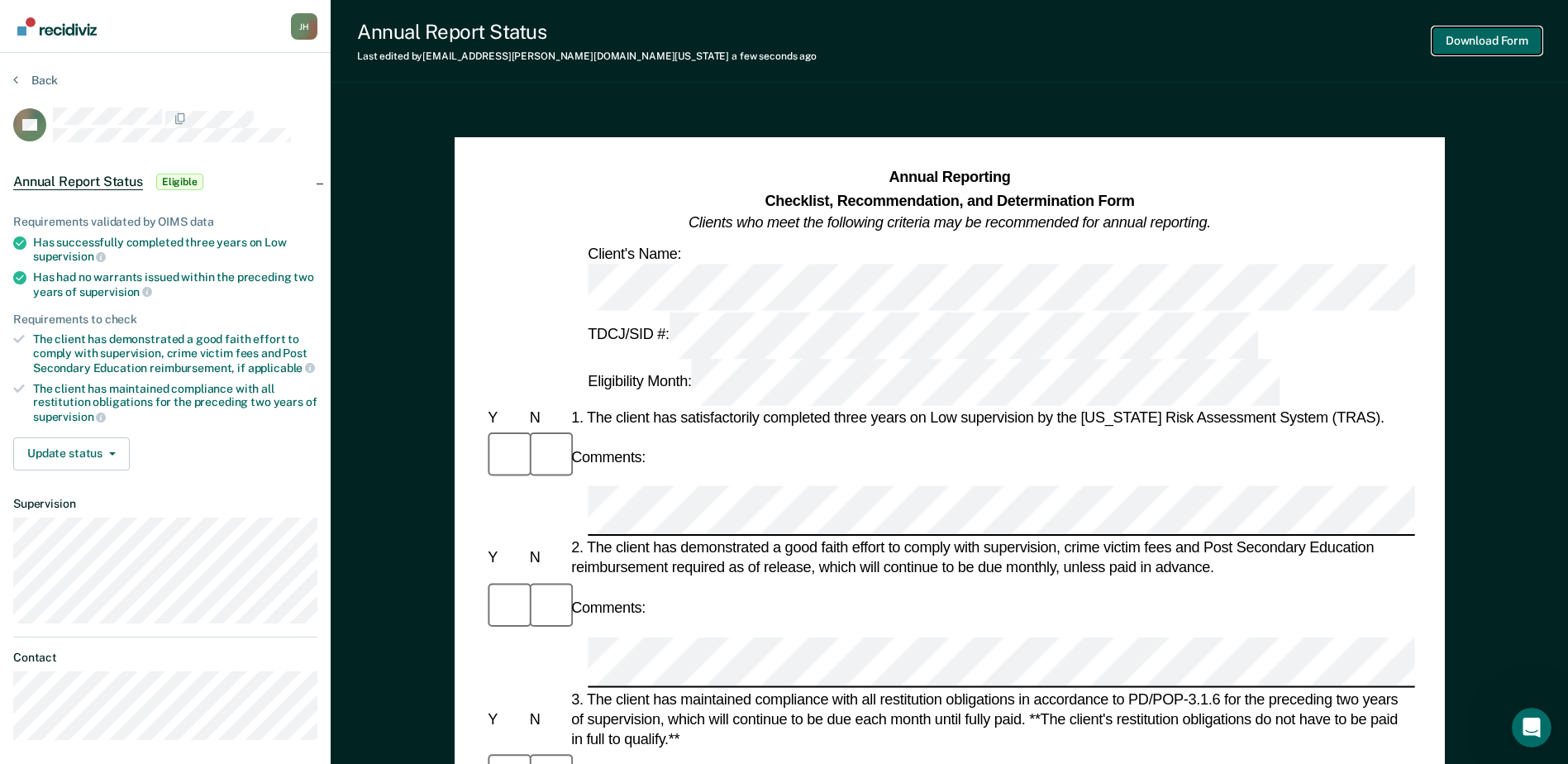
click at [1472, 41] on button "Download Form" at bounding box center [1487, 41] width 109 height 28
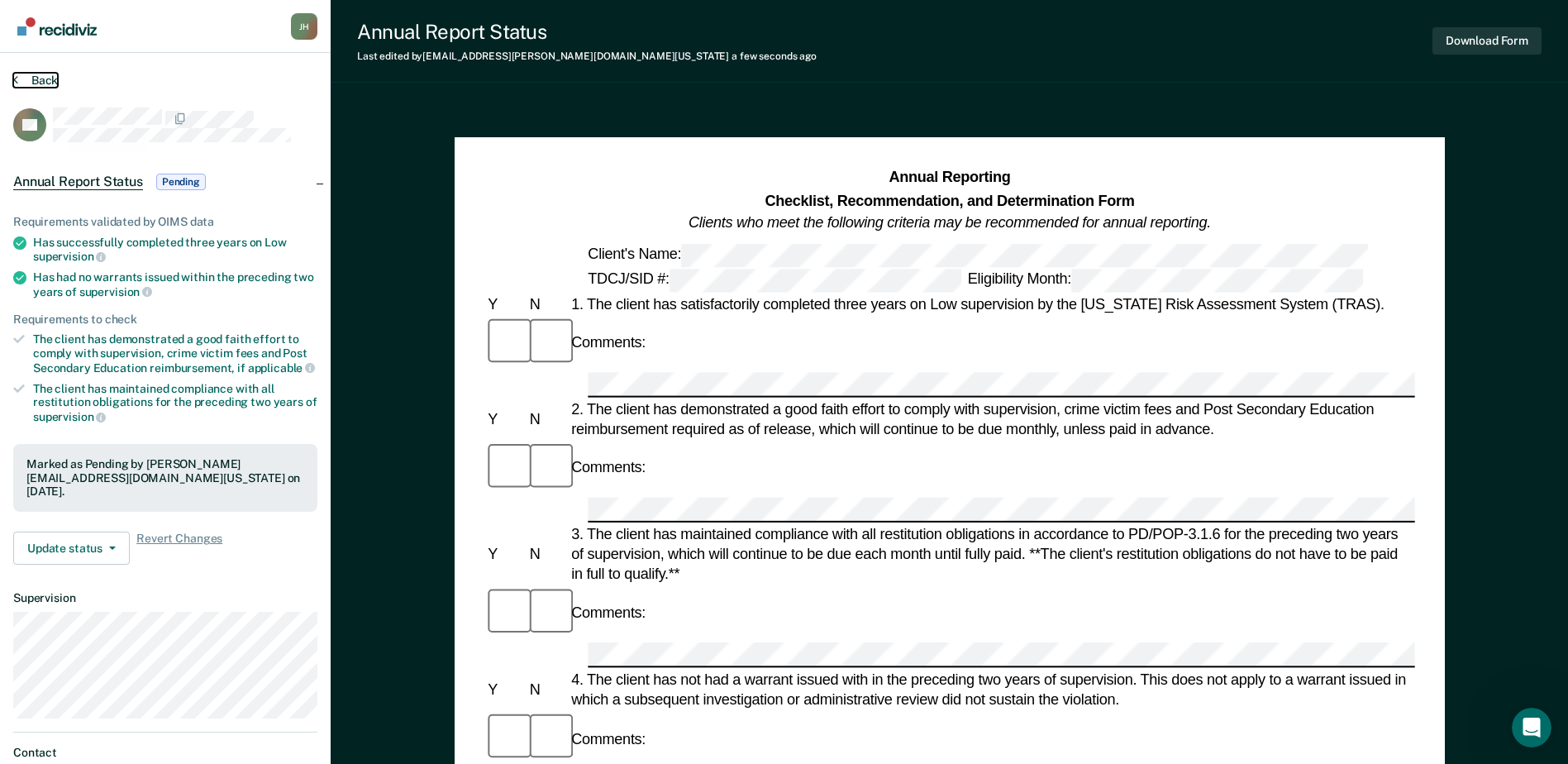
click at [48, 77] on button "Back" at bounding box center [35, 79] width 45 height 15
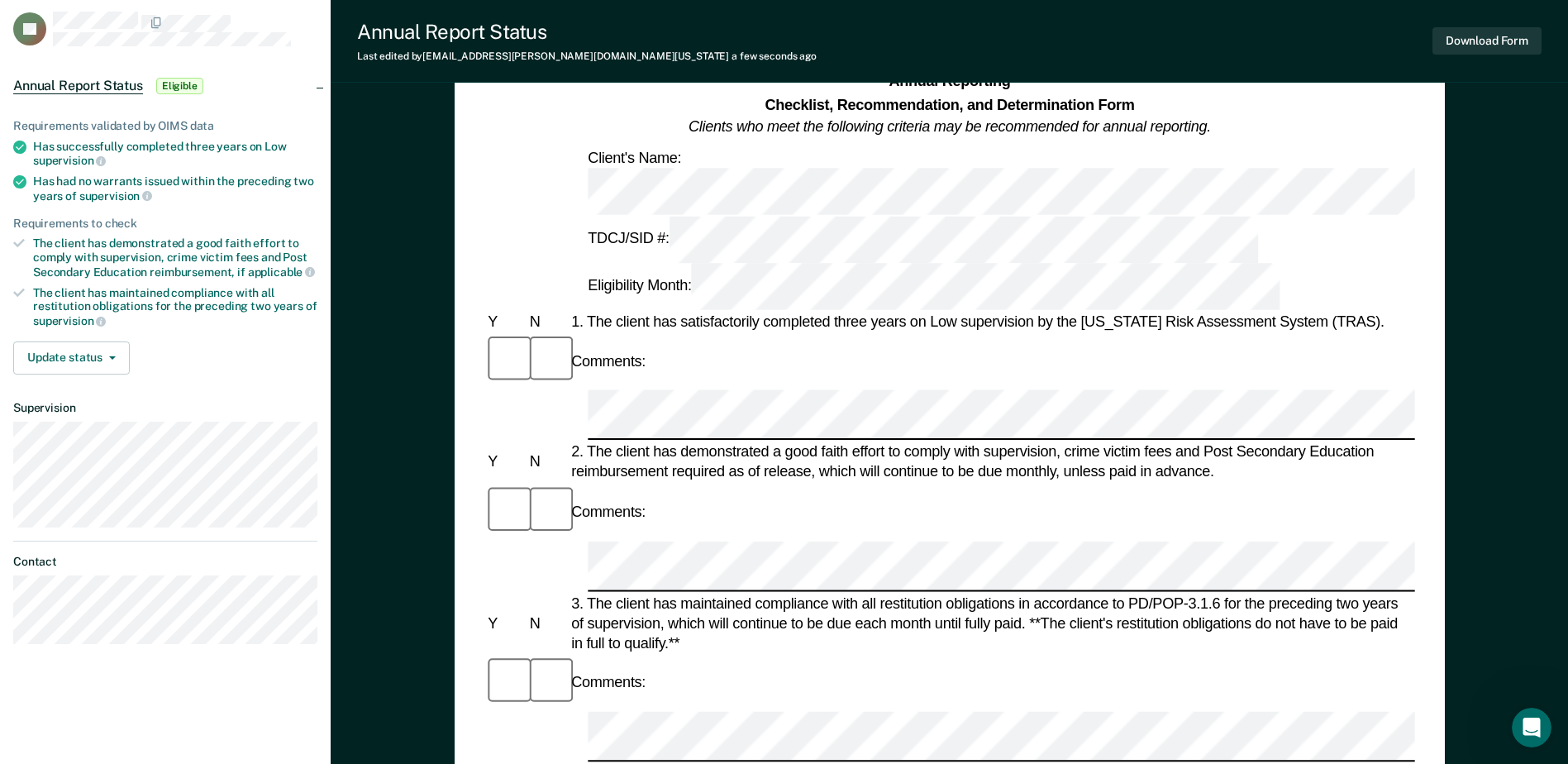
scroll to position [248, 0]
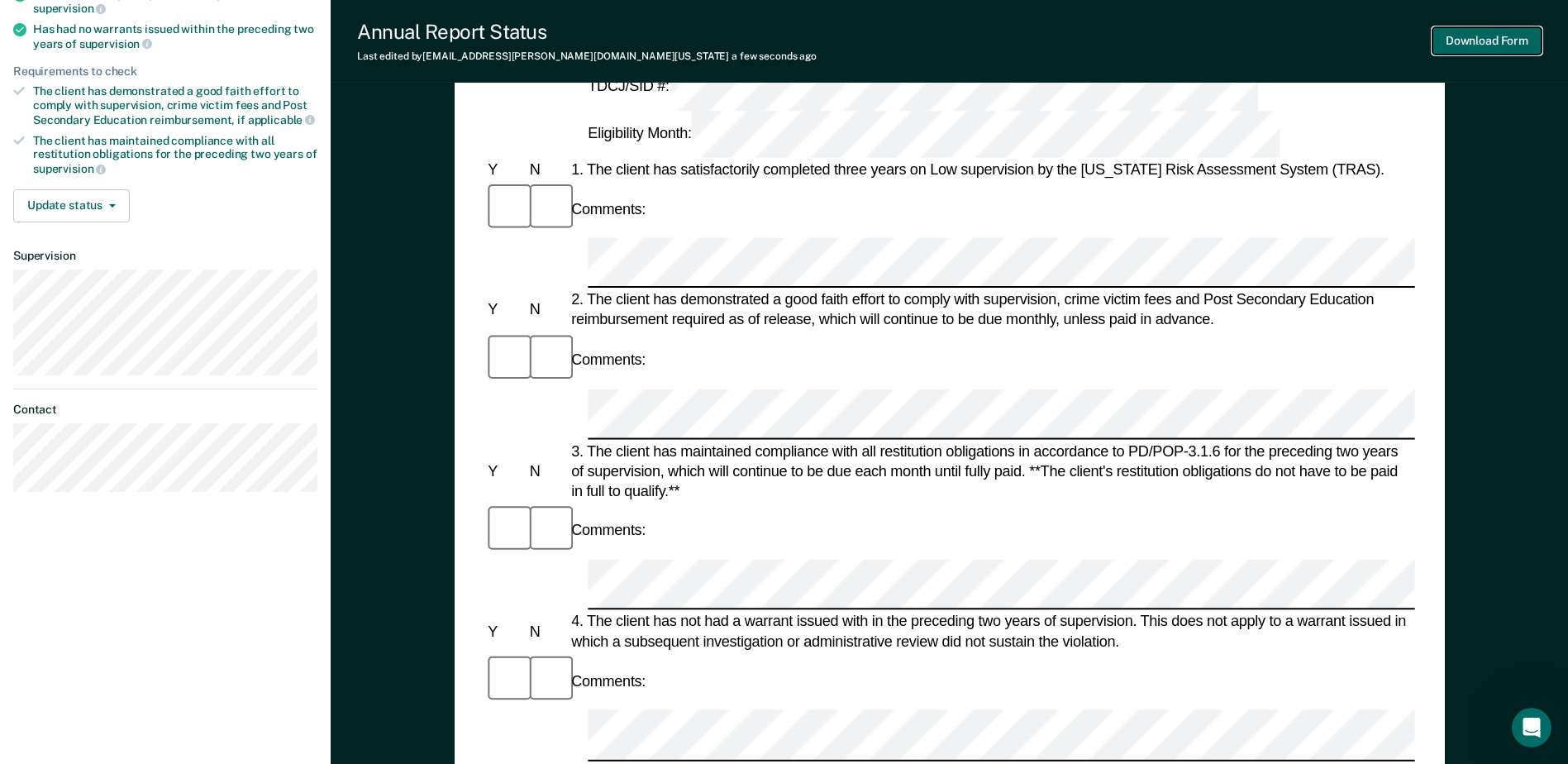
click at [1478, 42] on button "Download Form" at bounding box center [1487, 41] width 109 height 28
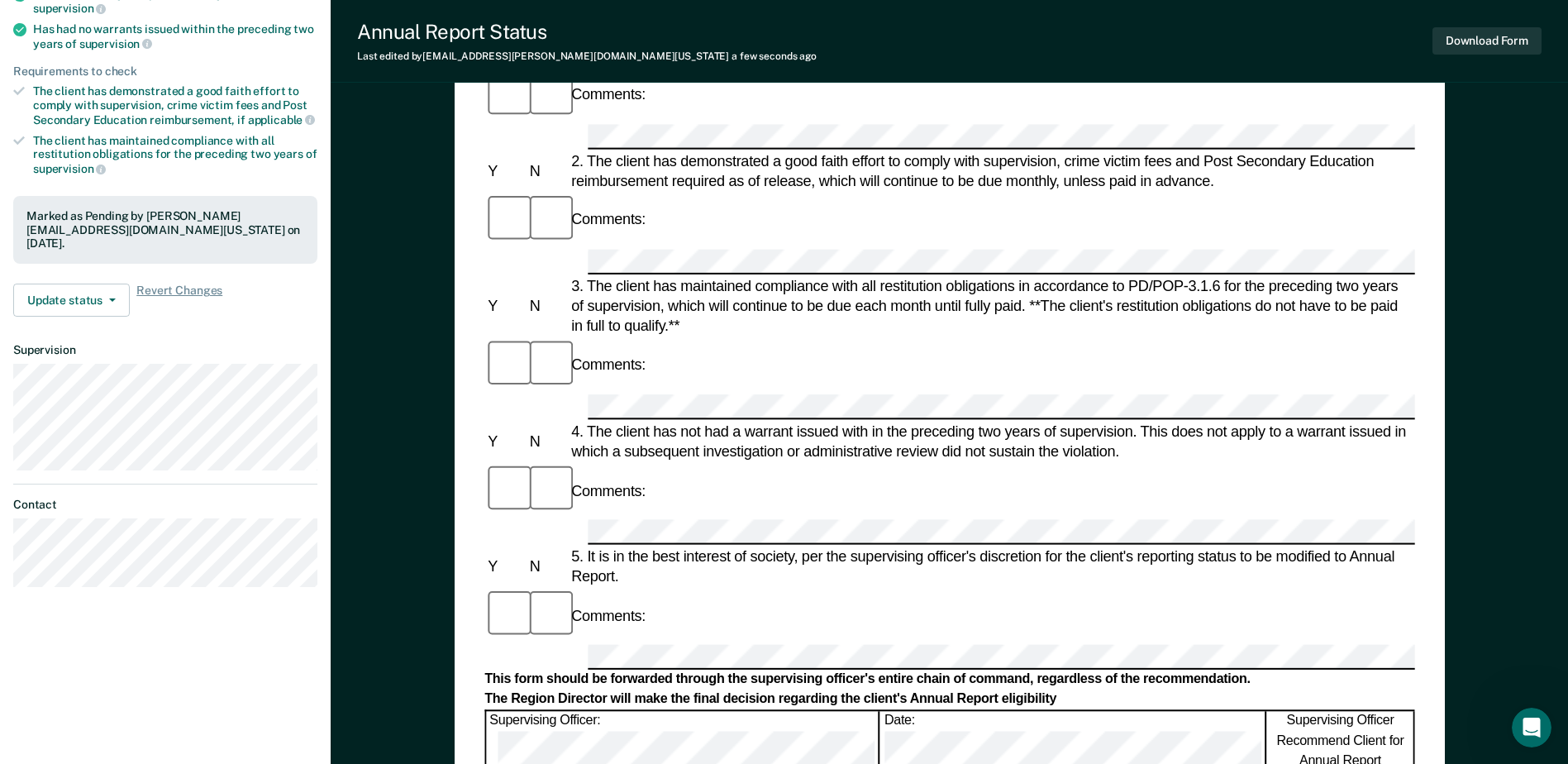
scroll to position [0, 0]
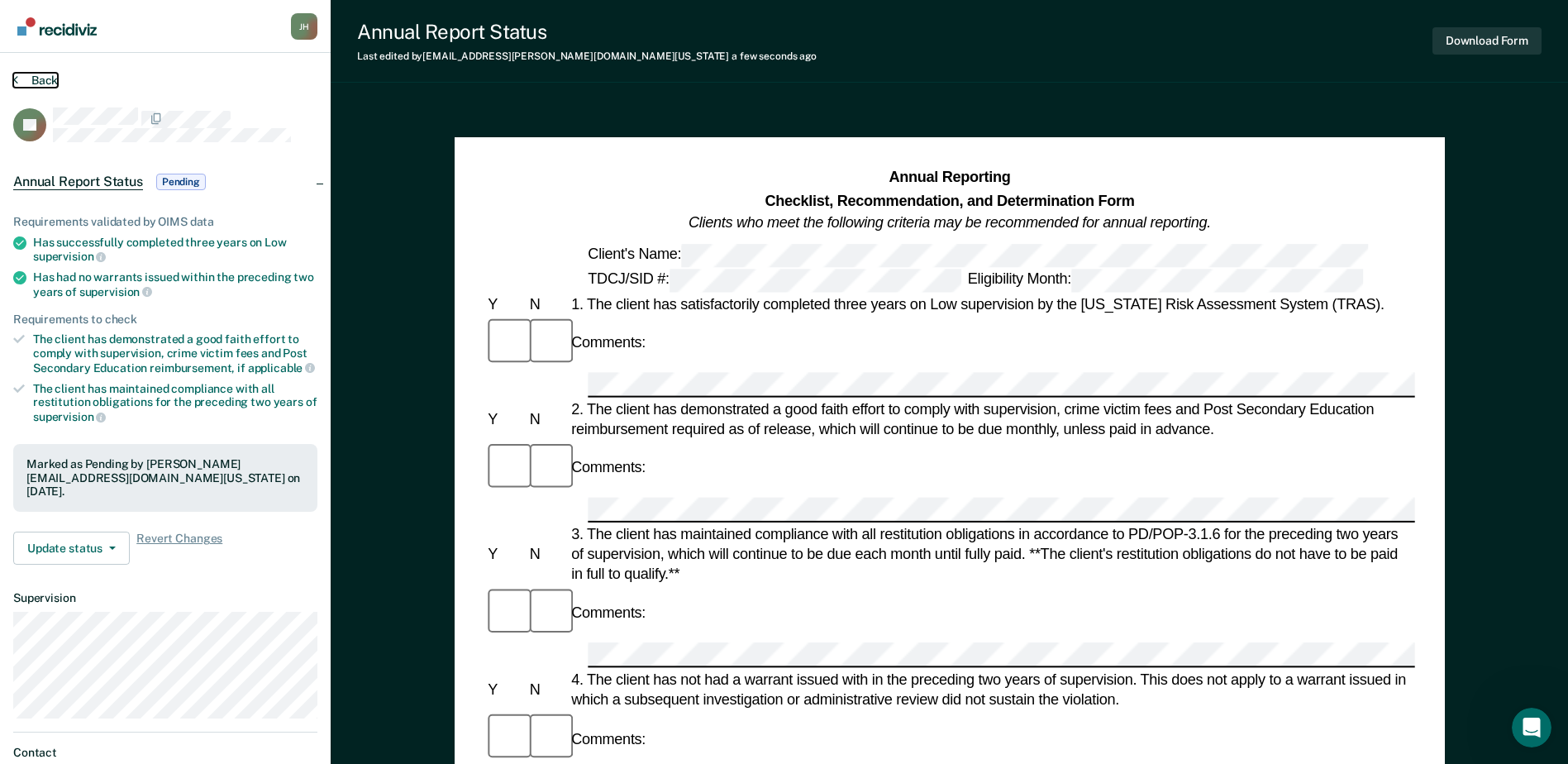
click at [43, 79] on button "Back" at bounding box center [35, 79] width 45 height 15
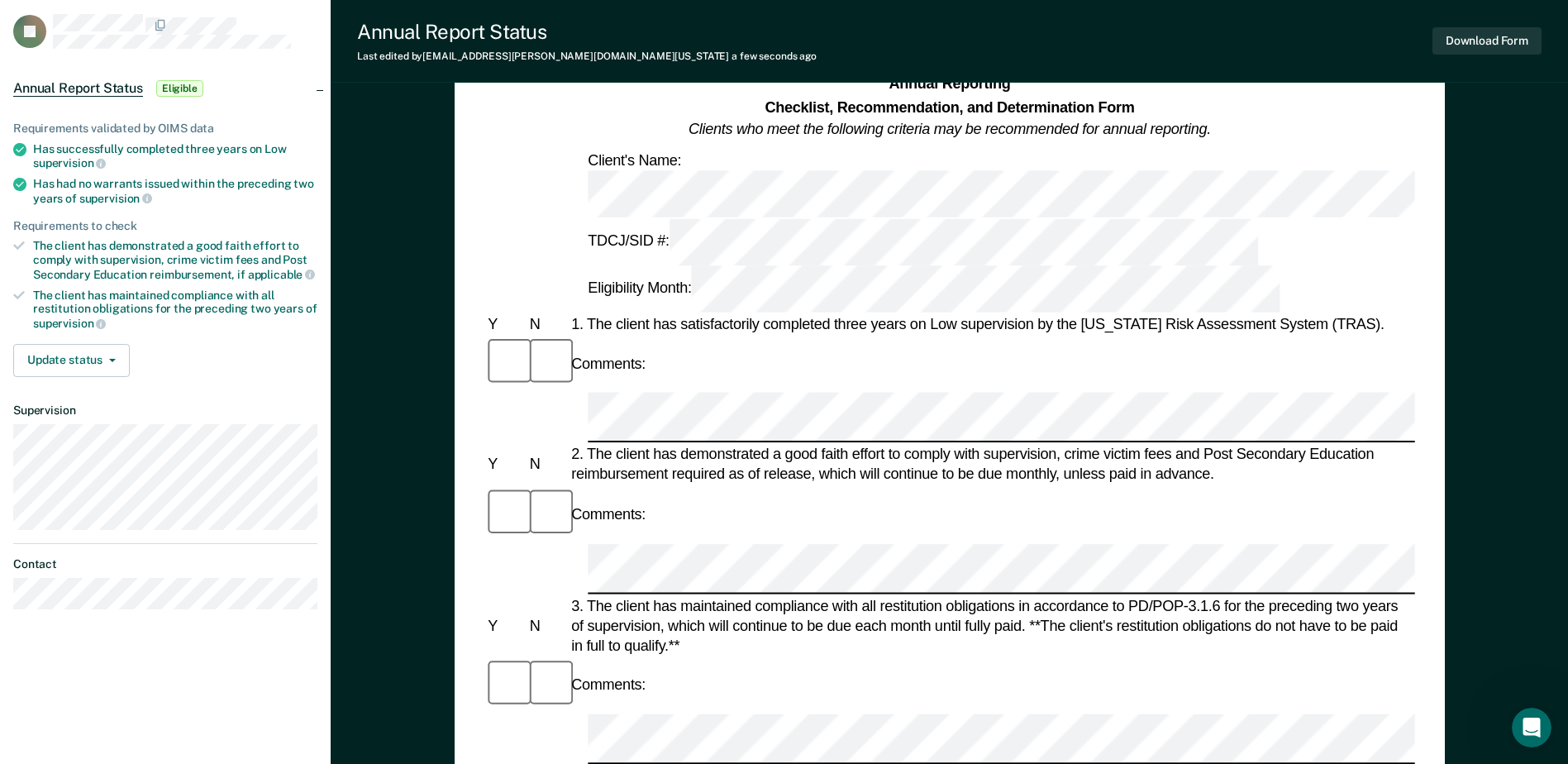
scroll to position [165, 0]
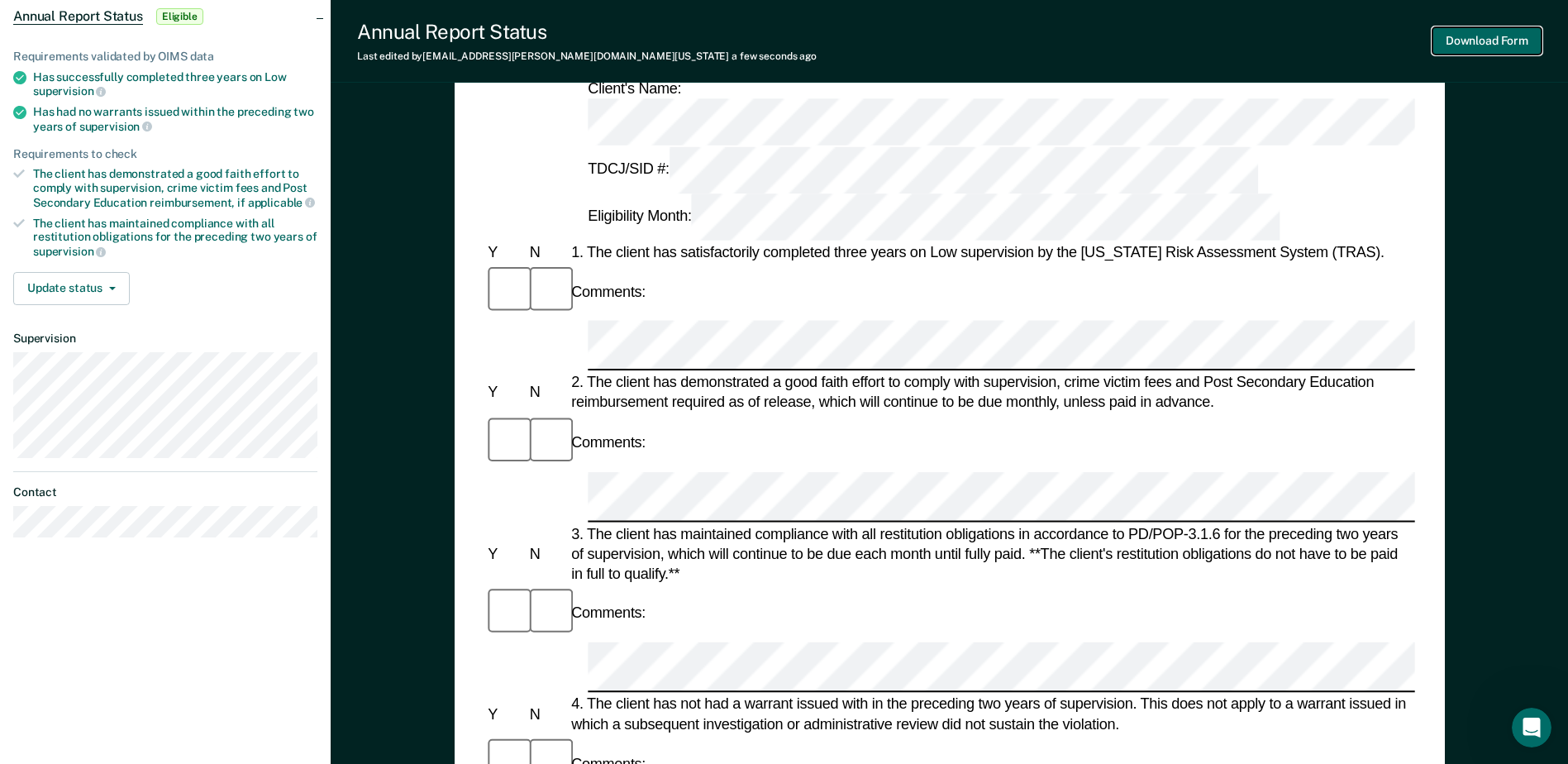
click at [1457, 40] on button "Download Form" at bounding box center [1487, 41] width 109 height 28
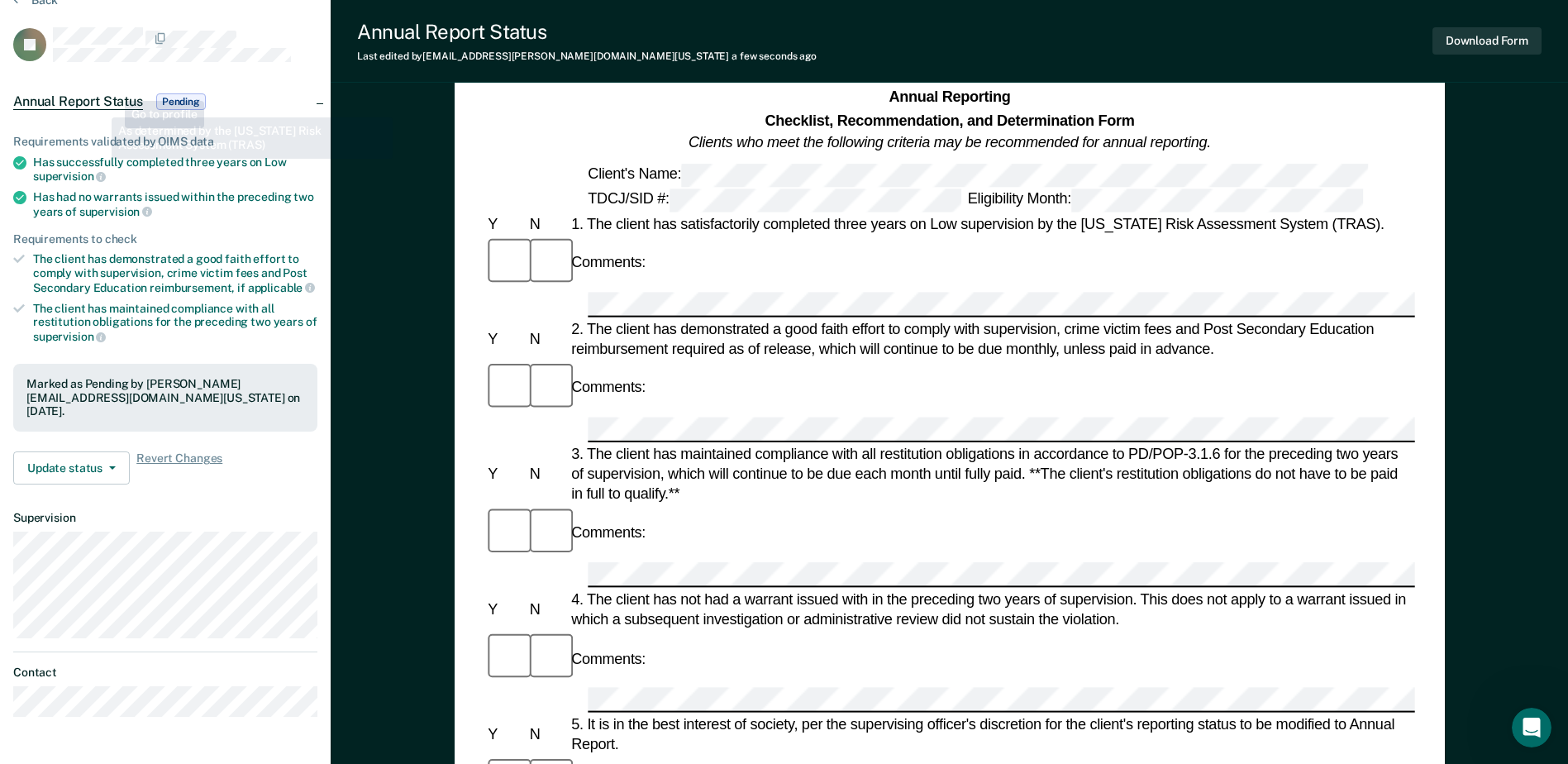
scroll to position [0, 0]
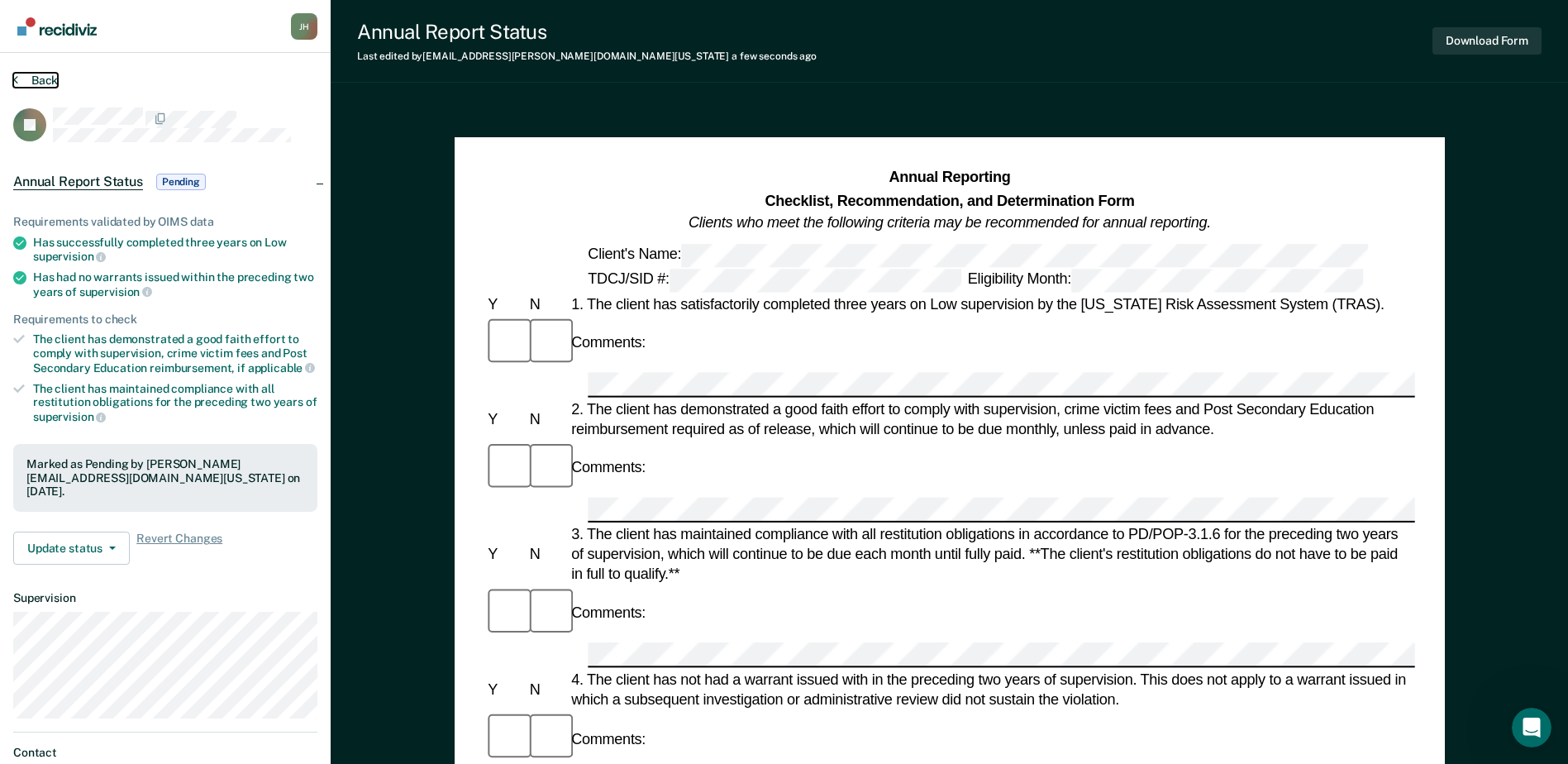
click at [41, 81] on button "Back" at bounding box center [35, 79] width 45 height 15
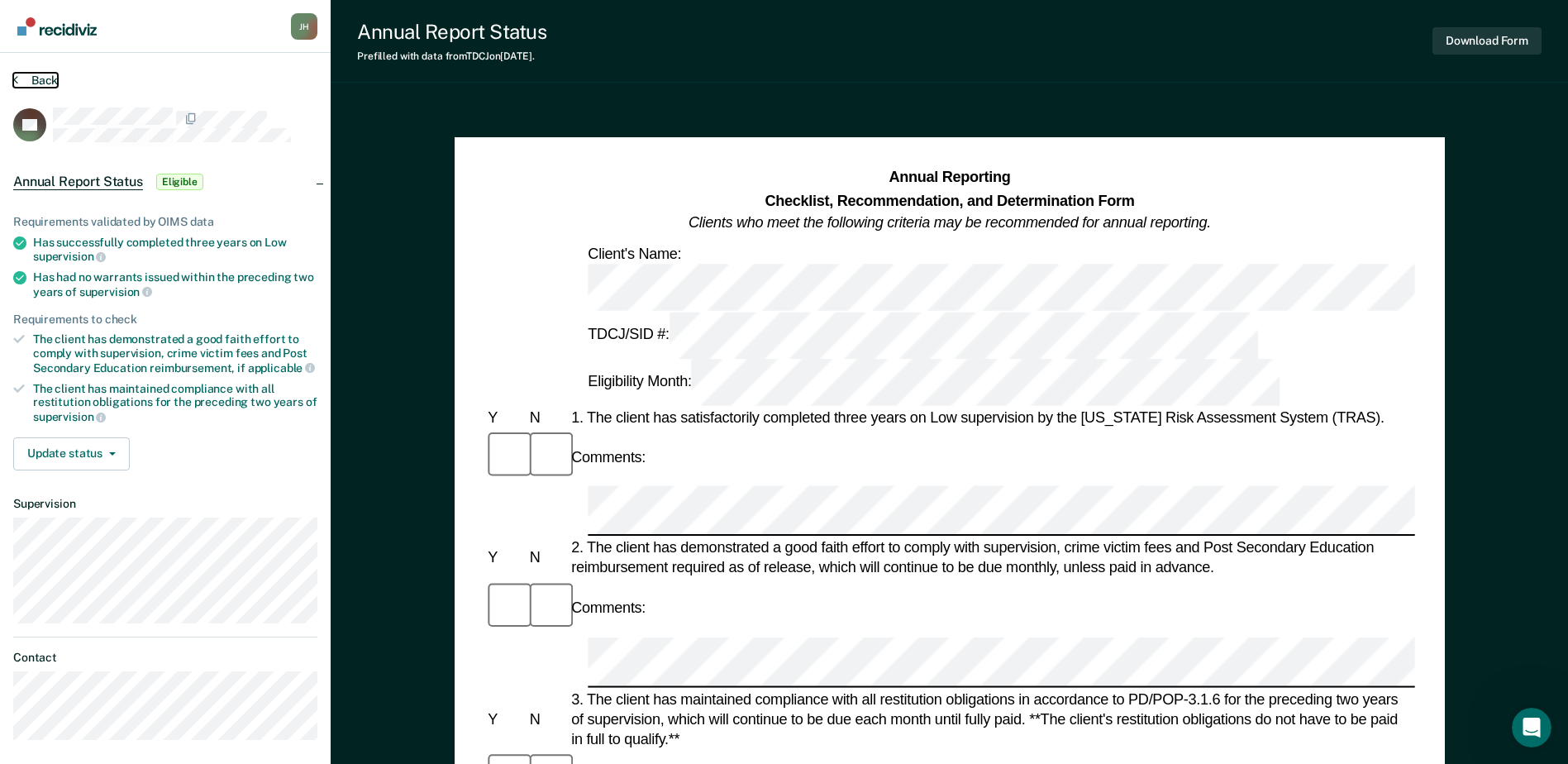
click at [30, 81] on button "Back" at bounding box center [35, 79] width 45 height 15
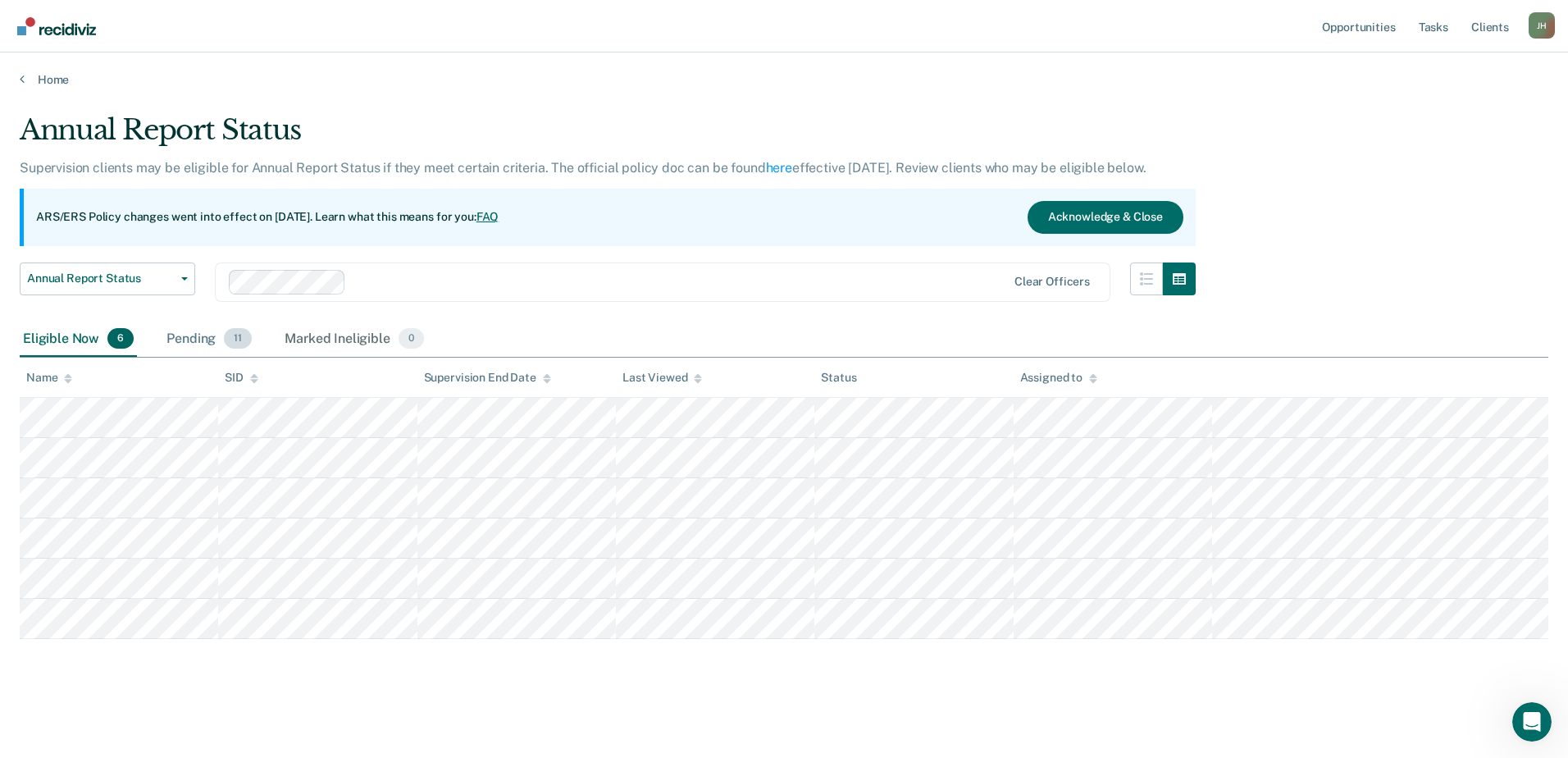
click at [173, 337] on div "Pending 11" at bounding box center [209, 339] width 92 height 36
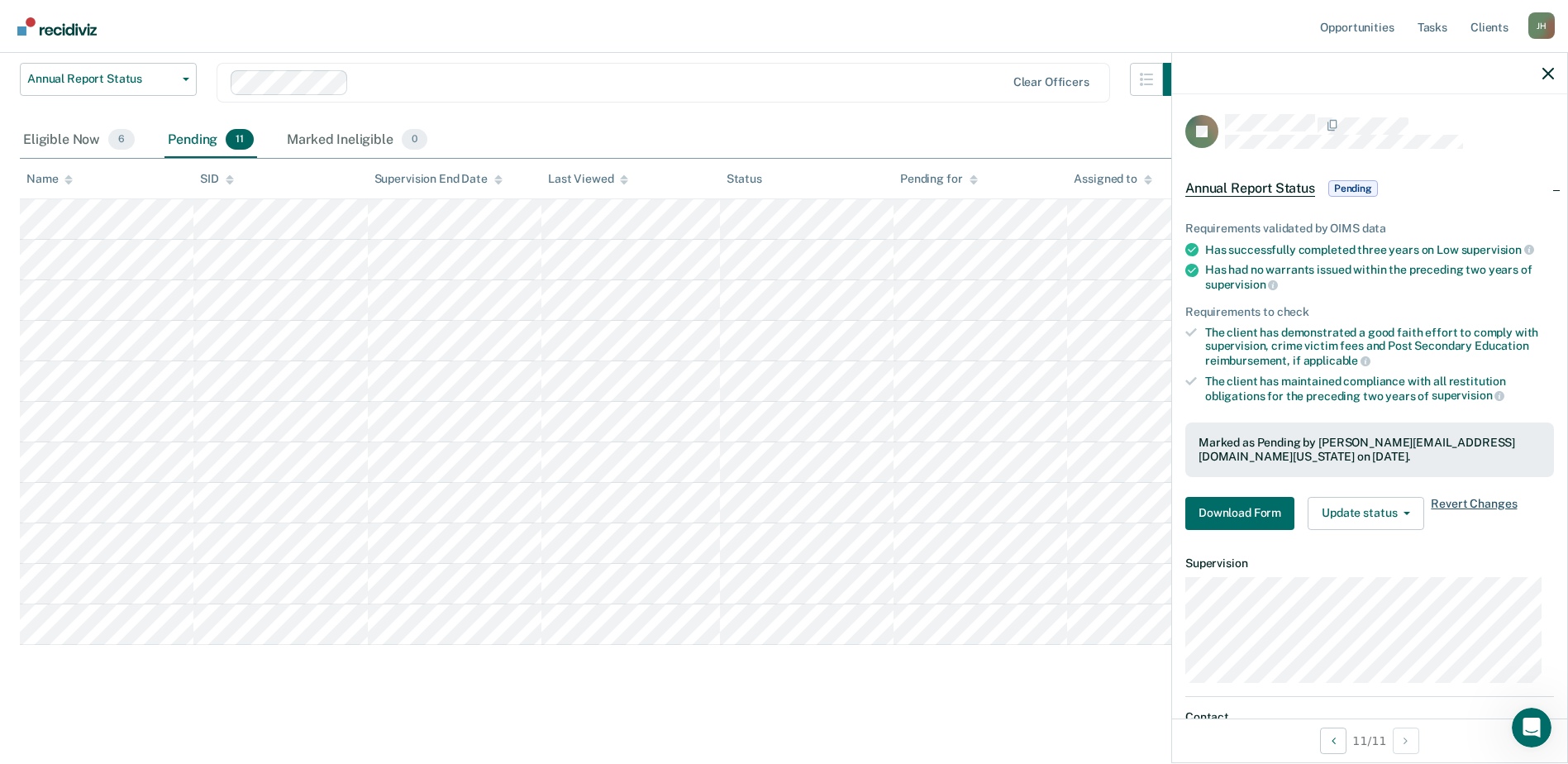
click at [1474, 502] on span "Revert Changes" at bounding box center [1474, 513] width 86 height 33
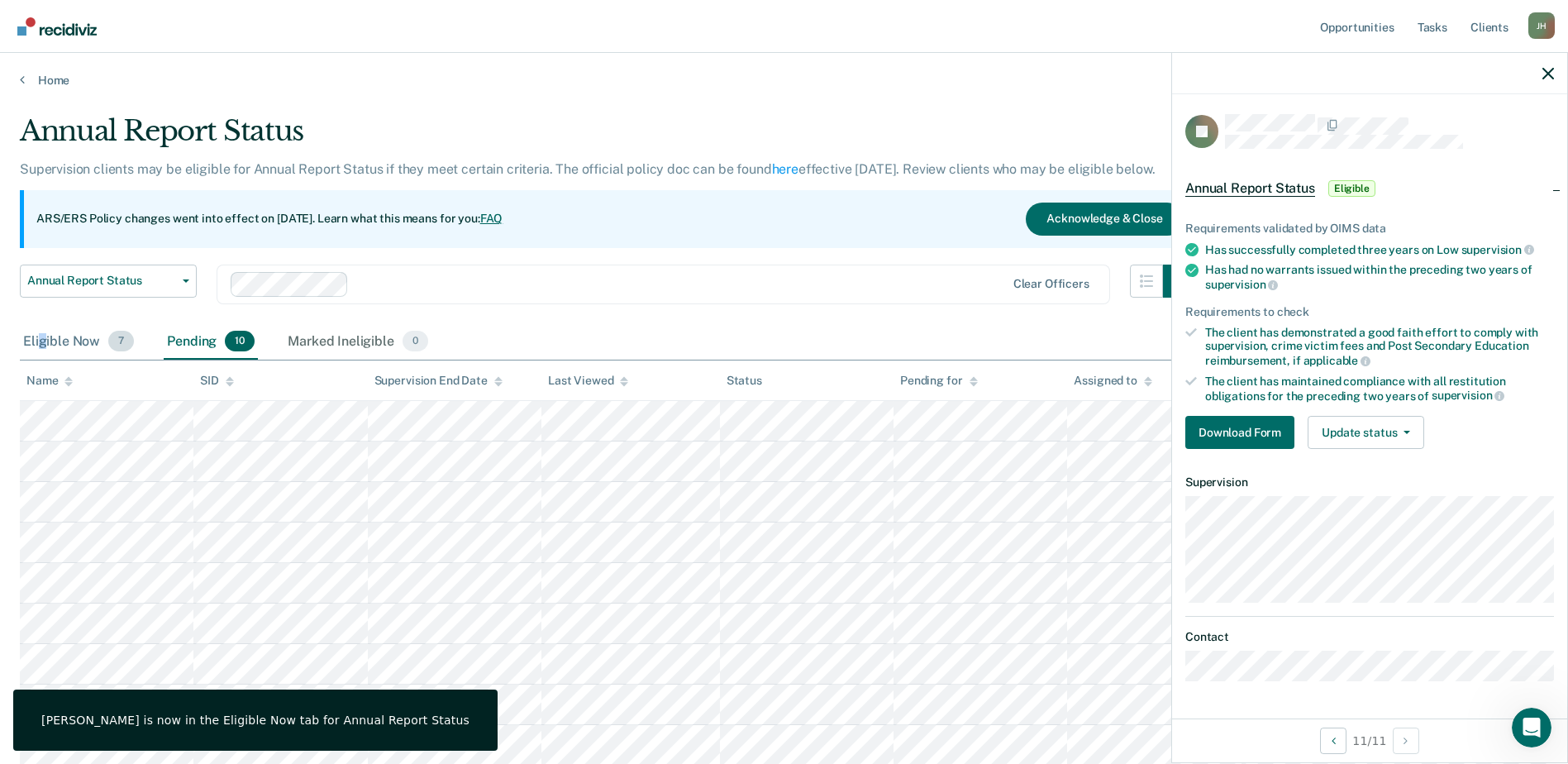
click at [43, 342] on div "Eligible Now 7" at bounding box center [79, 342] width 117 height 36
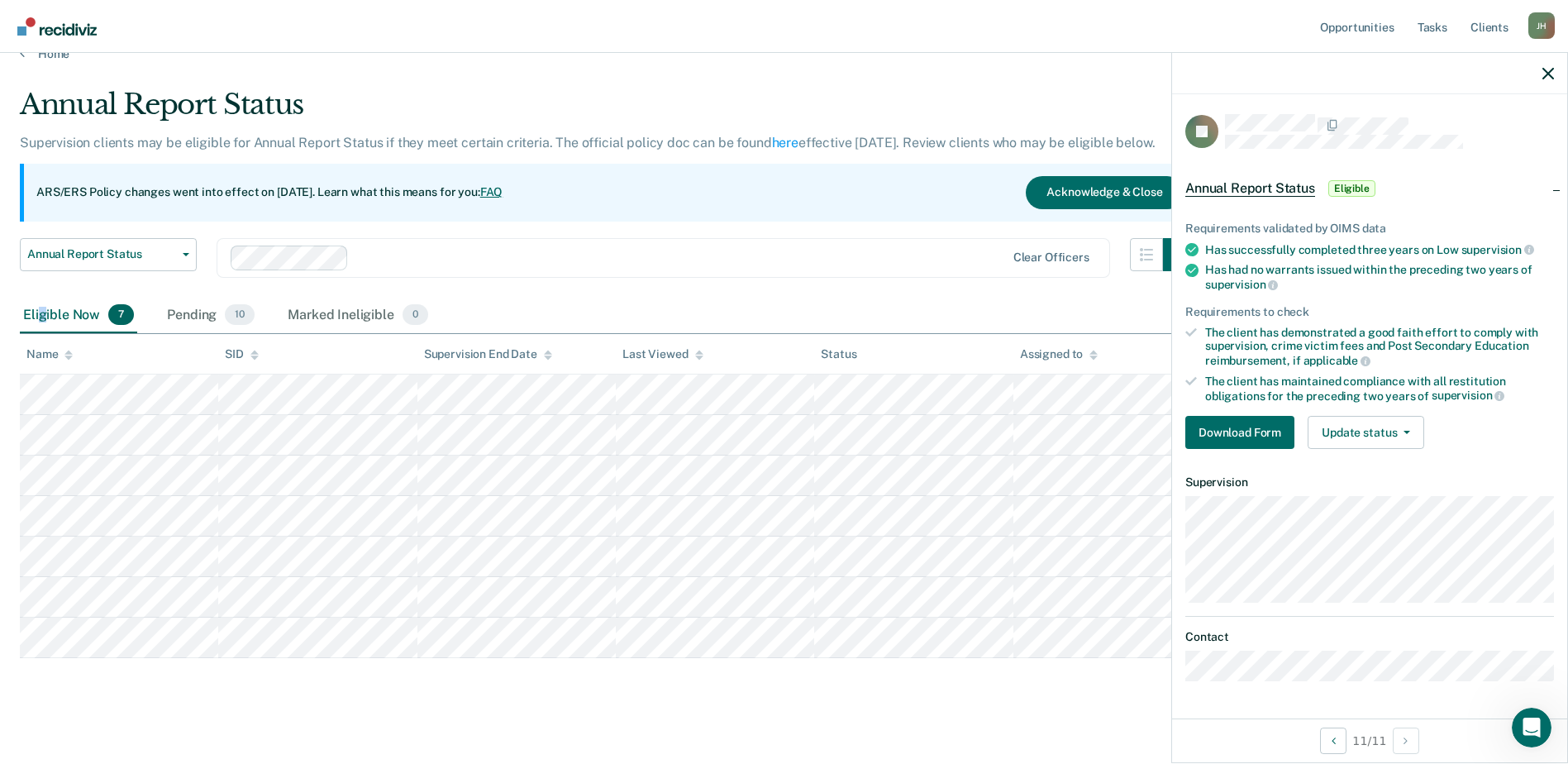
scroll to position [40, 0]
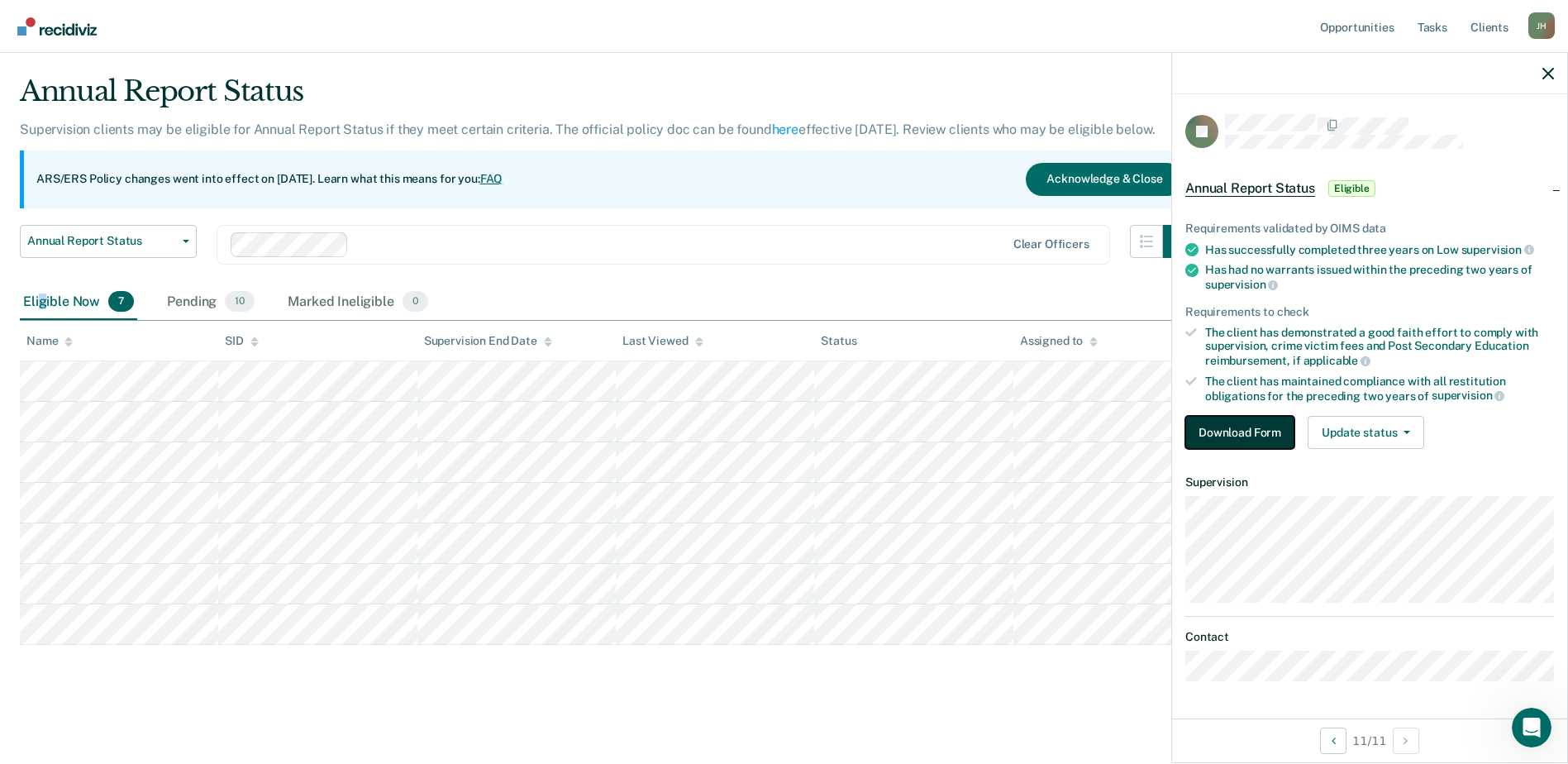
click at [1238, 433] on button "Download Form" at bounding box center [1240, 433] width 109 height 33
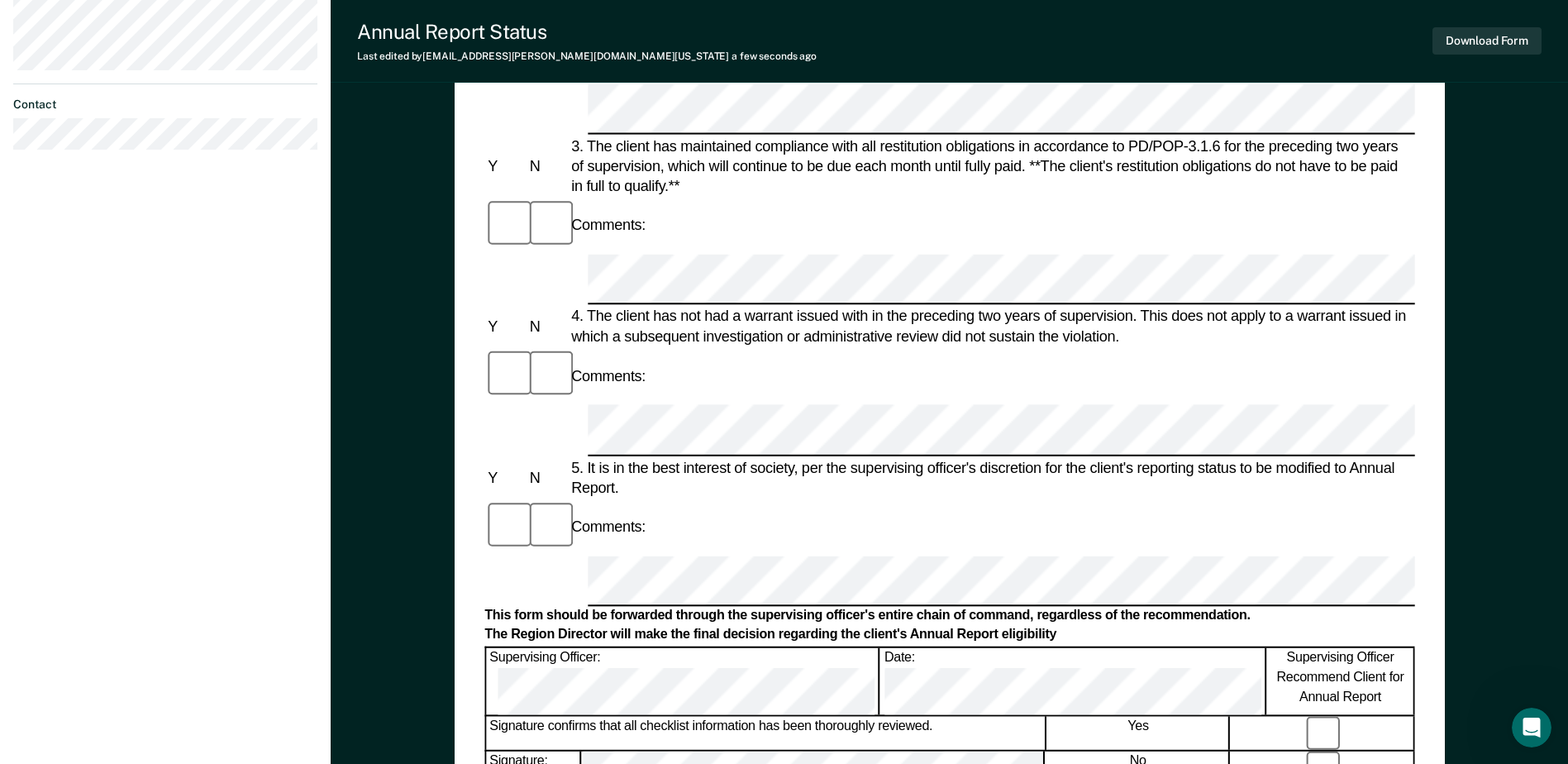
scroll to position [545, 0]
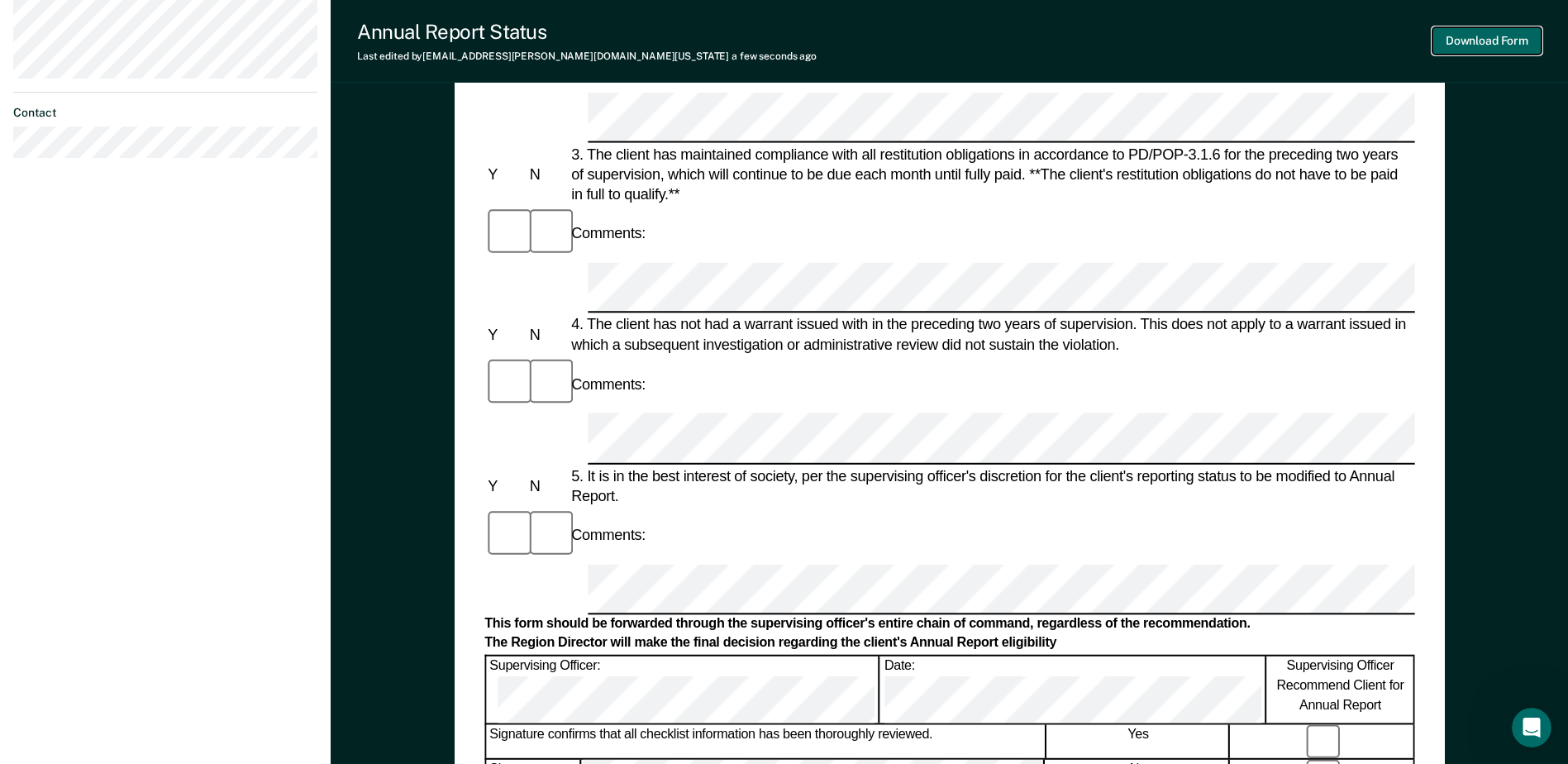
click at [1481, 39] on button "Download Form" at bounding box center [1487, 41] width 109 height 28
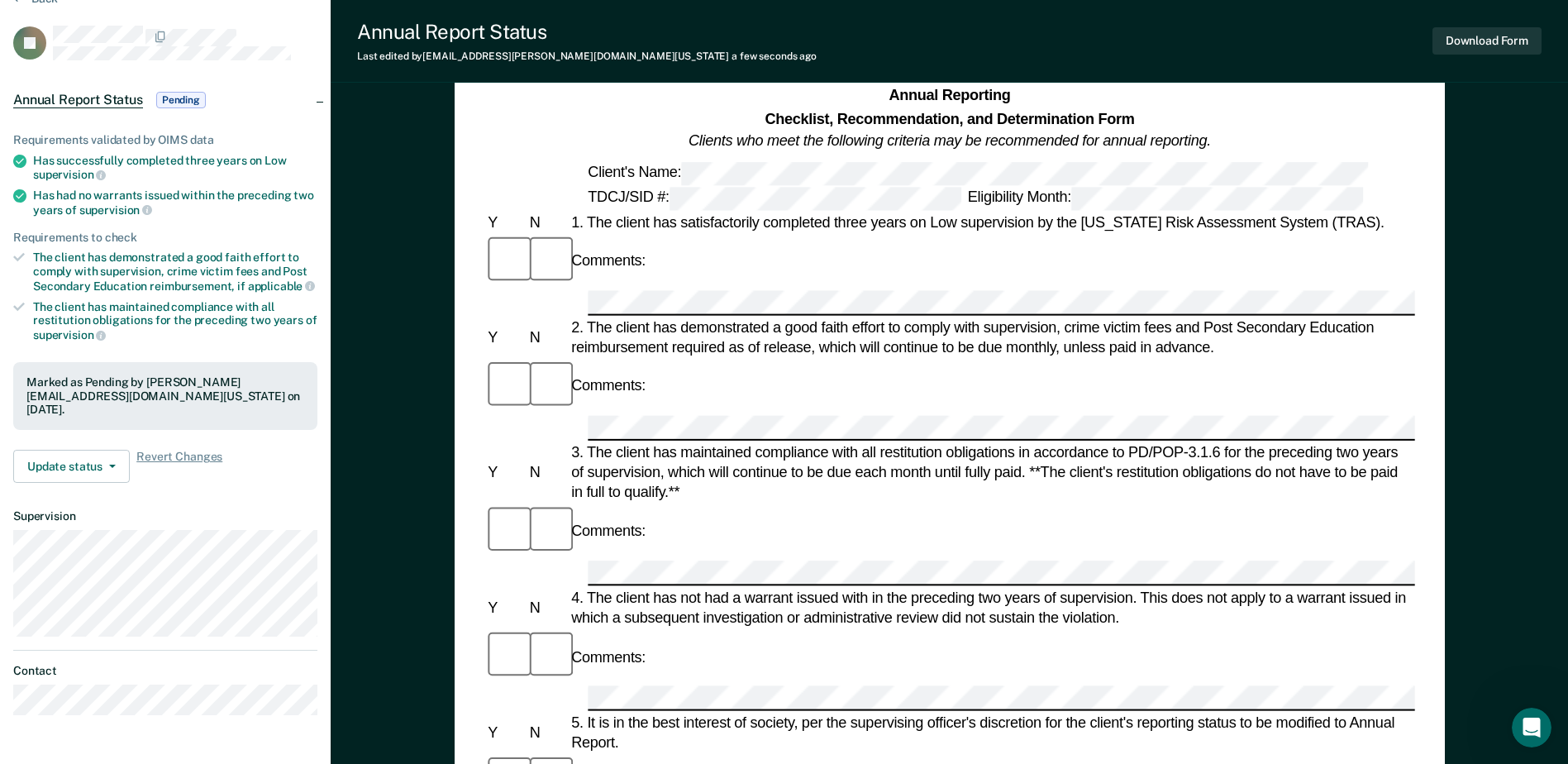
scroll to position [0, 0]
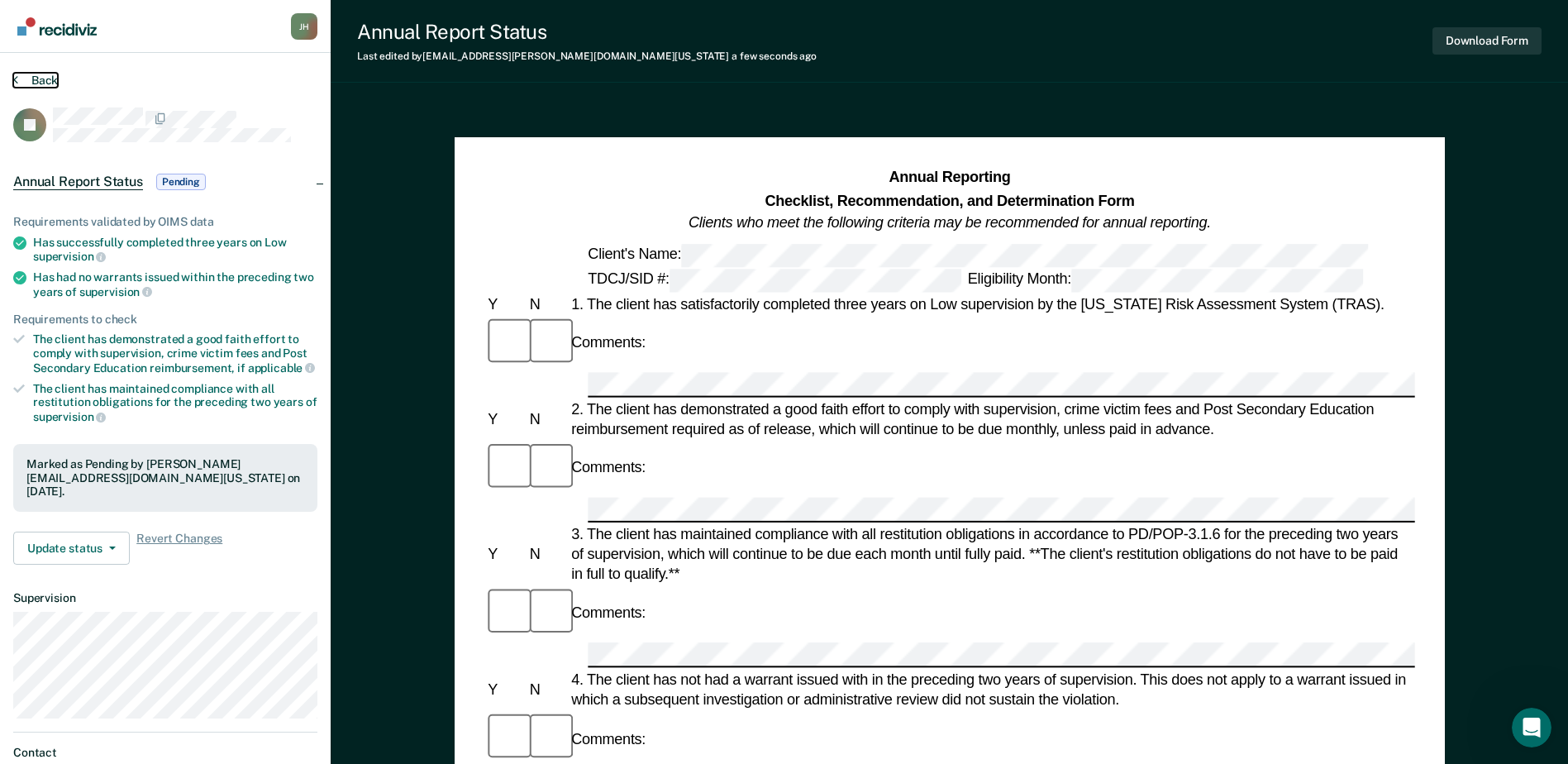
click at [45, 81] on button "Back" at bounding box center [35, 79] width 45 height 15
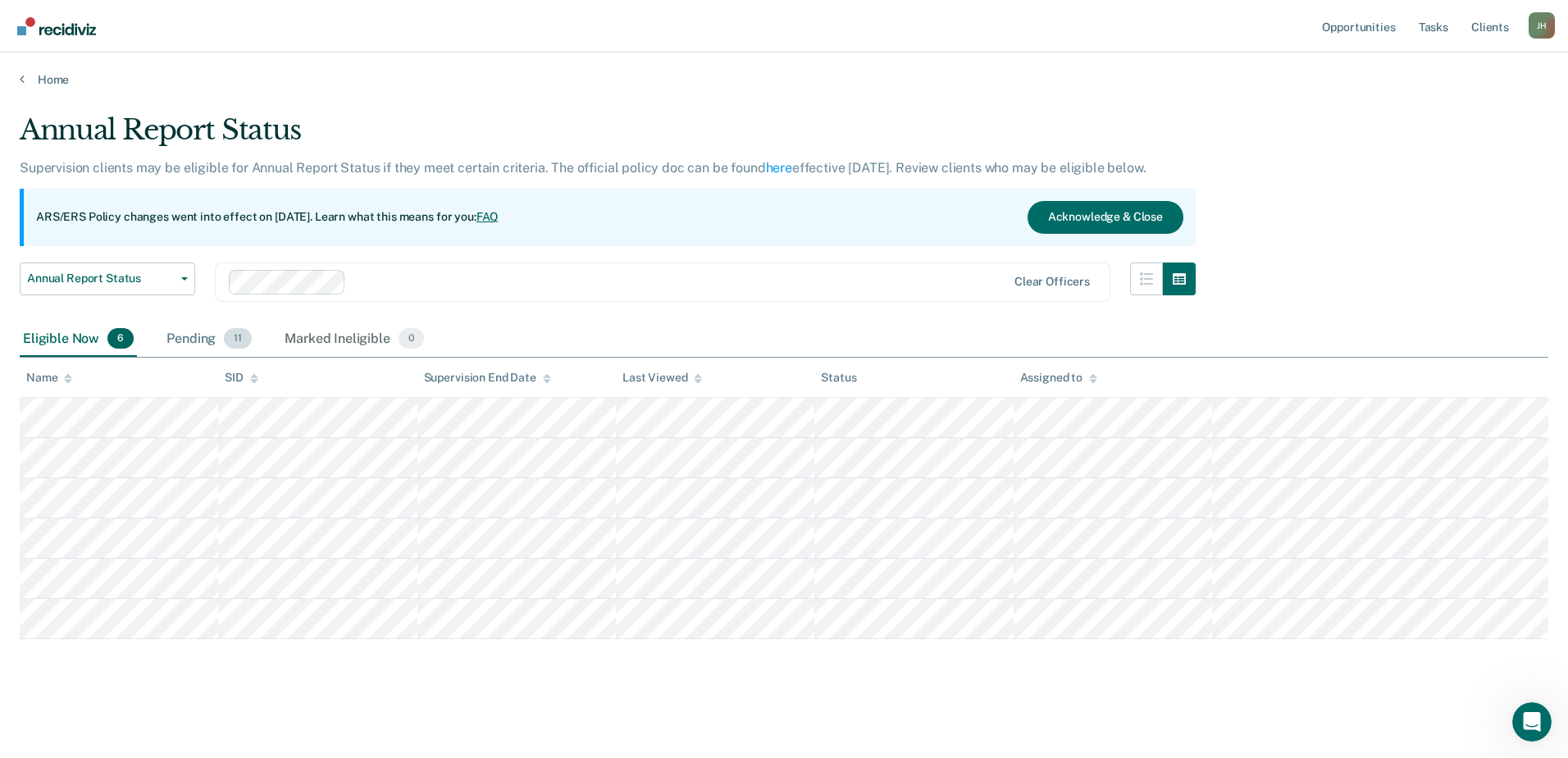
click at [193, 340] on div "Pending 11" at bounding box center [209, 339] width 92 height 36
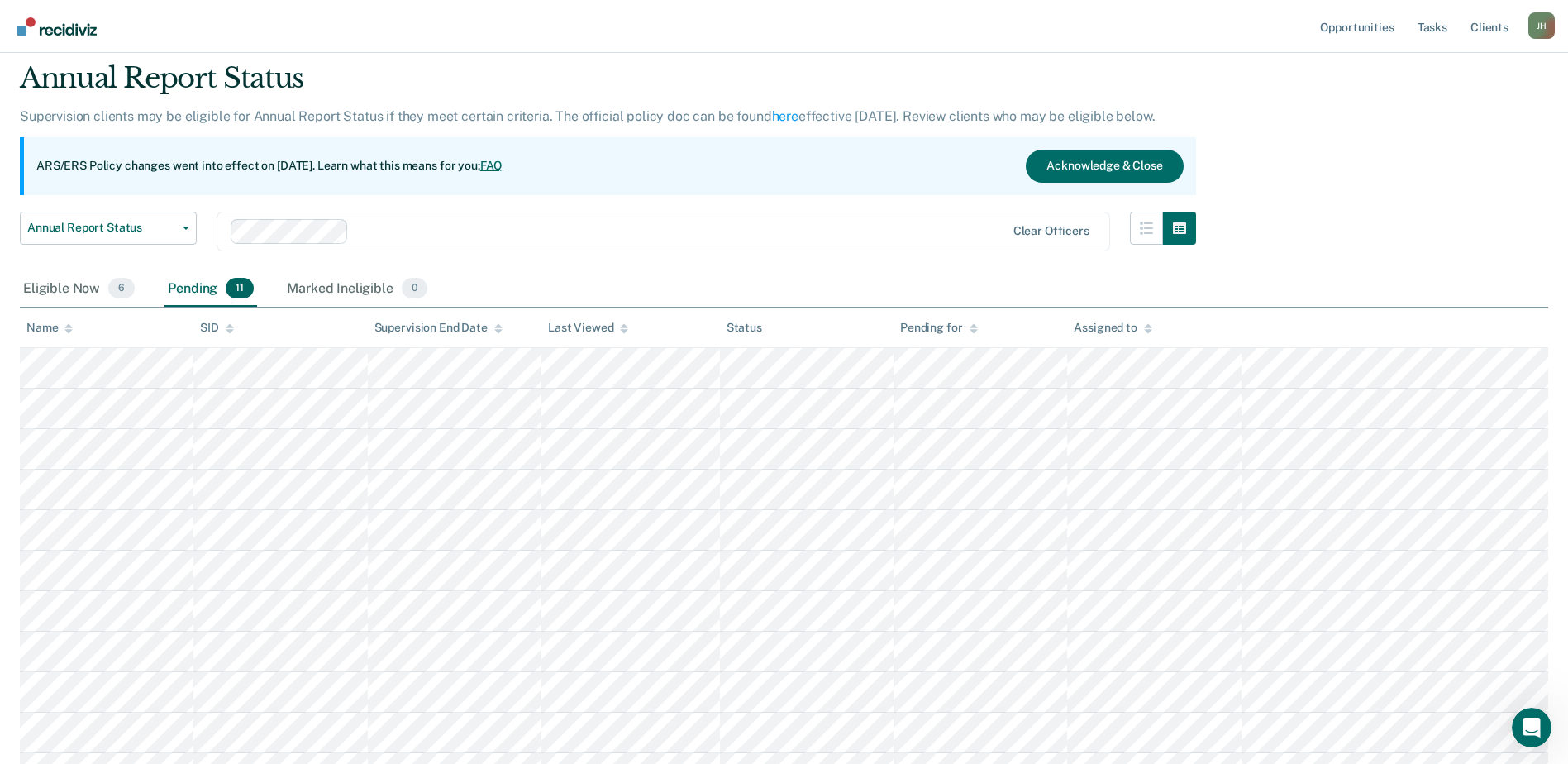
scroll to position [83, 0]
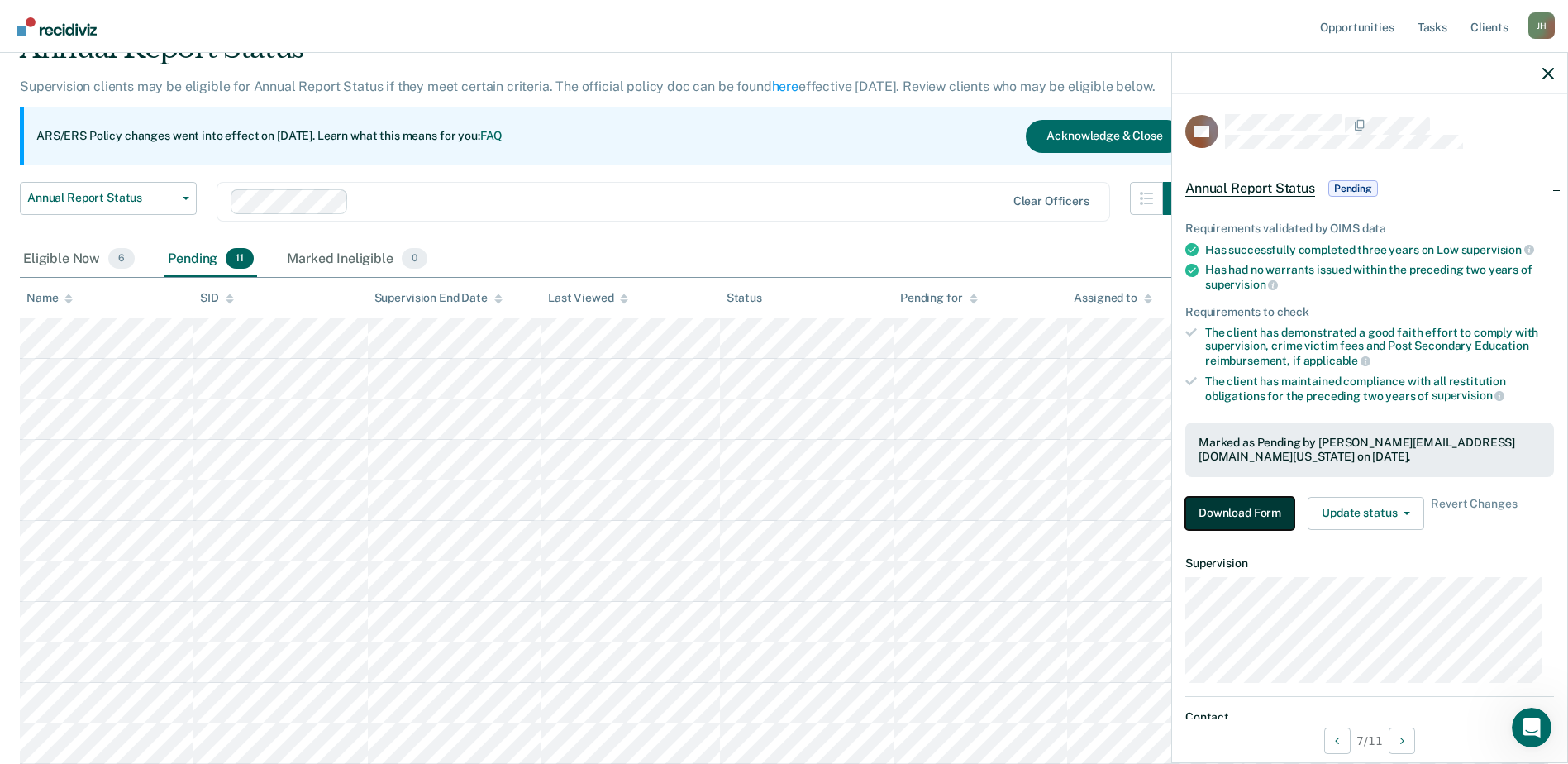
click at [1263, 517] on button "Download Form" at bounding box center [1240, 513] width 109 height 33
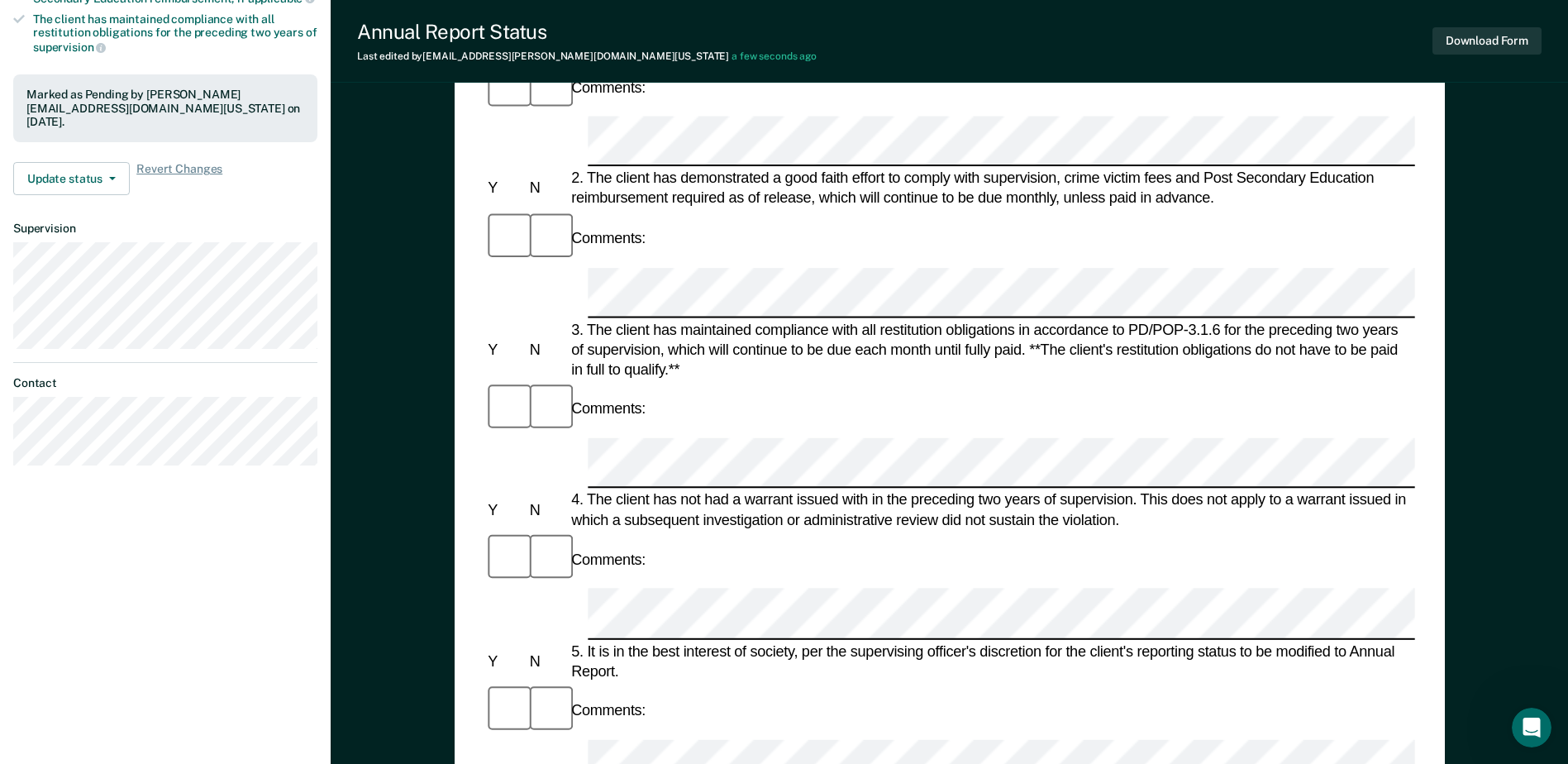
scroll to position [414, 0]
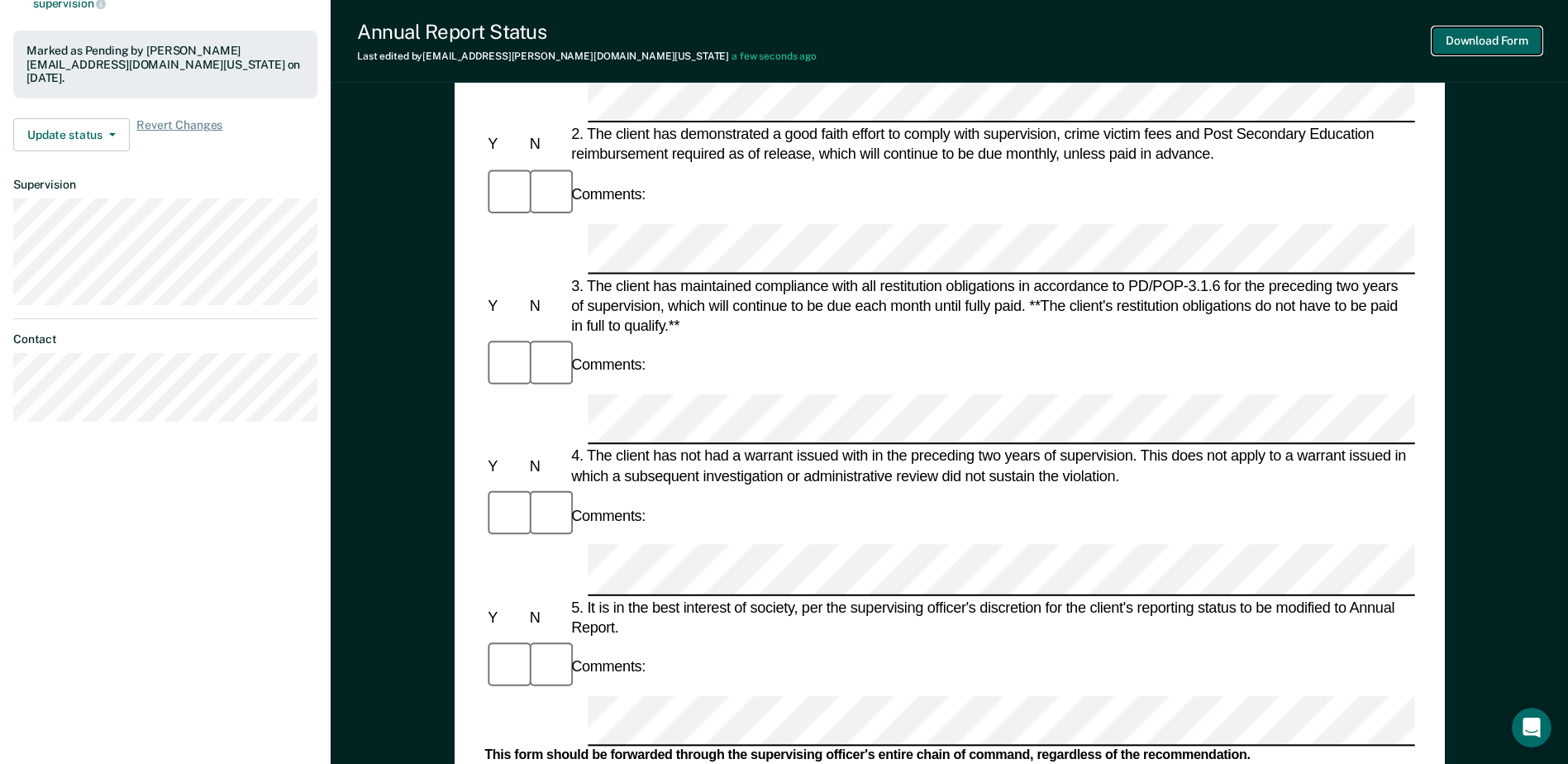
click at [1489, 41] on button "Download Form" at bounding box center [1487, 41] width 109 height 28
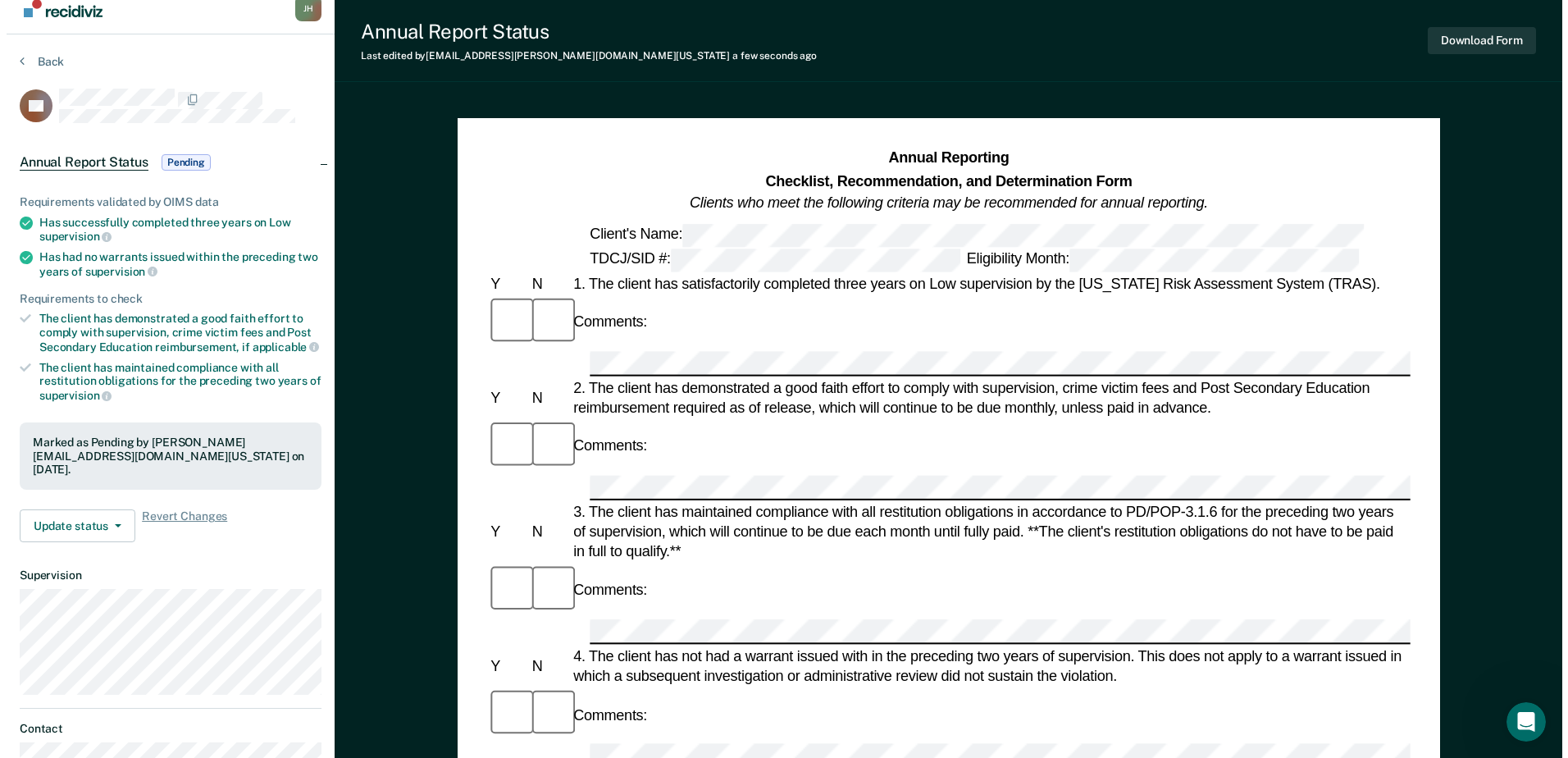
scroll to position [0, 0]
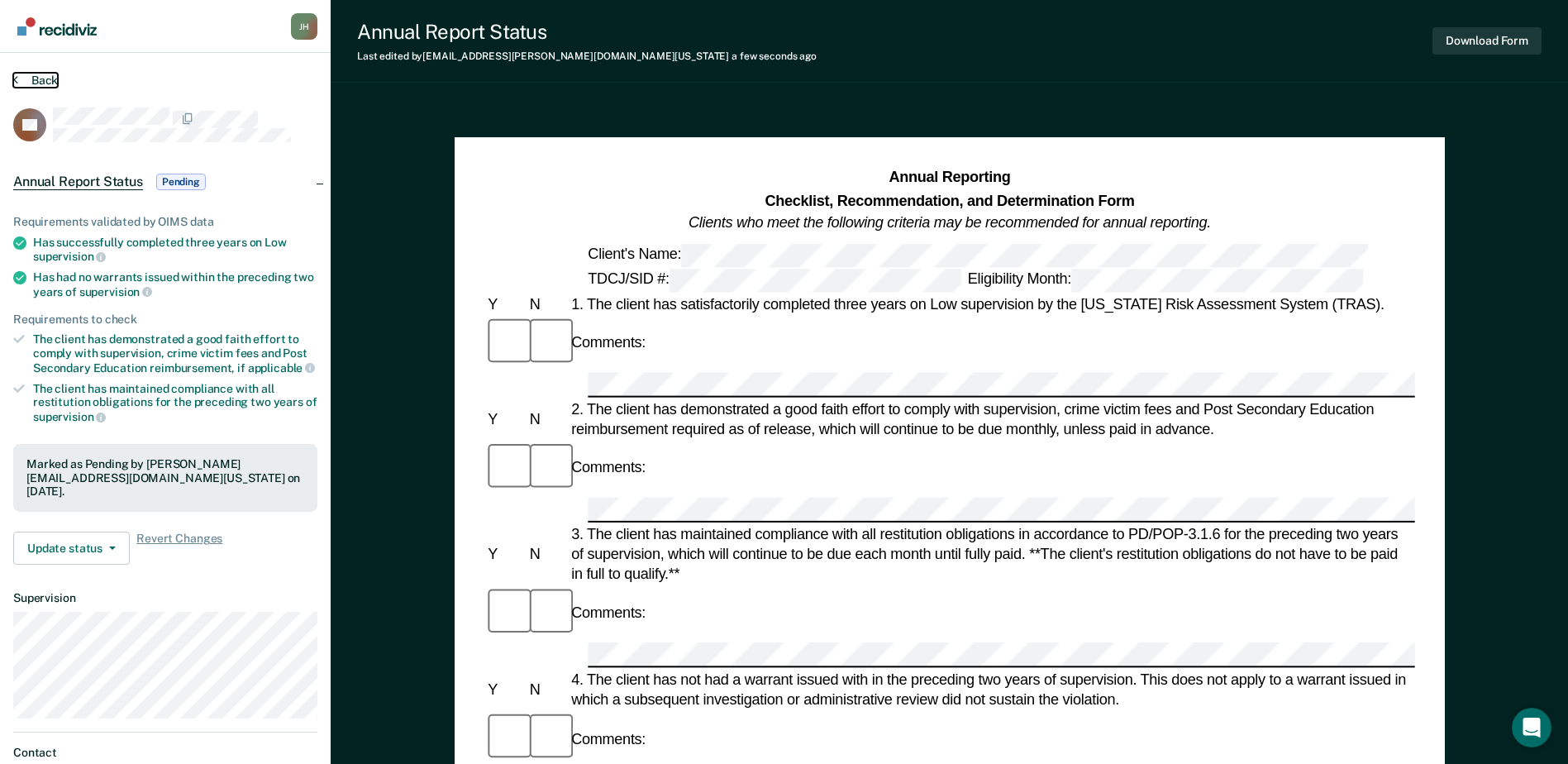
click at [27, 80] on button "Back" at bounding box center [35, 79] width 45 height 15
